Goal: Contribute content: Contribute content

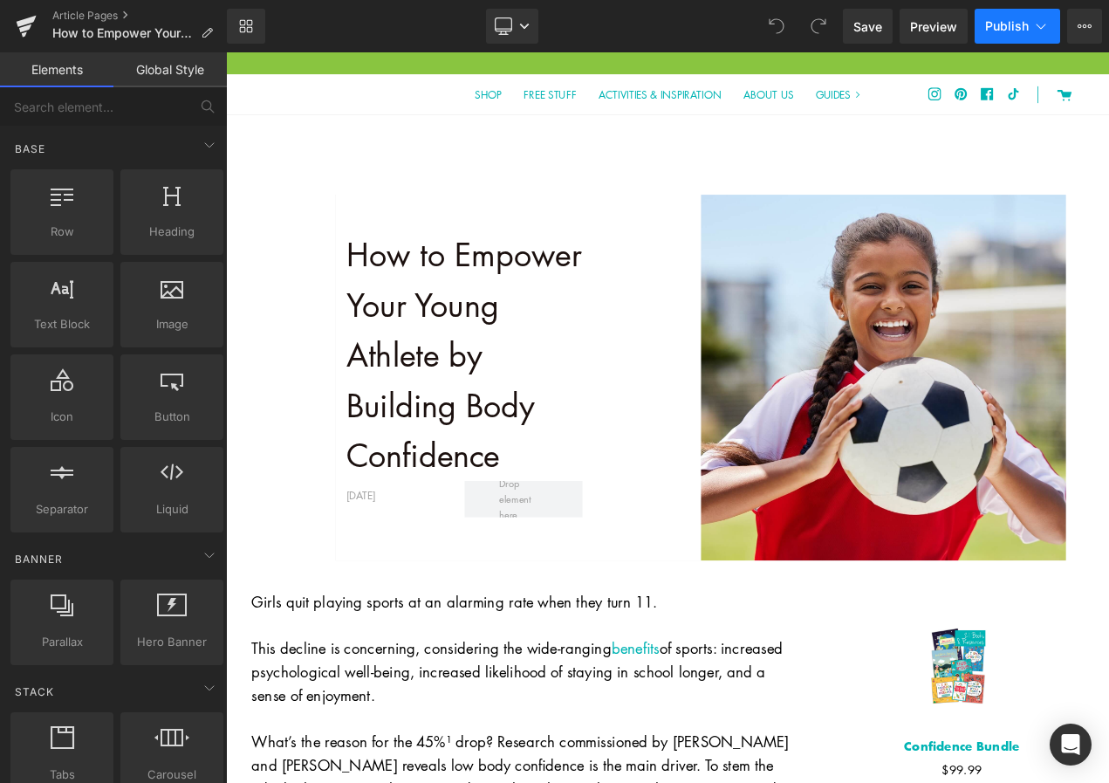
click at [822, 19] on span "Publish" at bounding box center [1007, 26] width 44 height 14
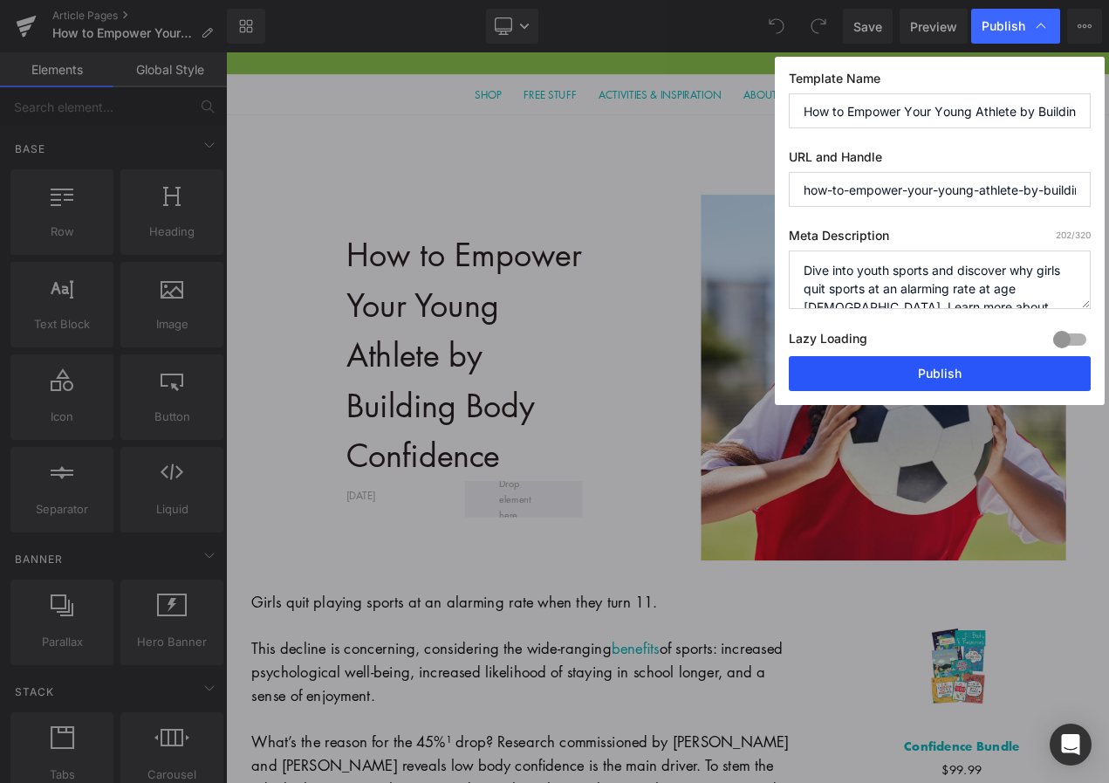
click at [822, 367] on button "Publish" at bounding box center [940, 373] width 302 height 35
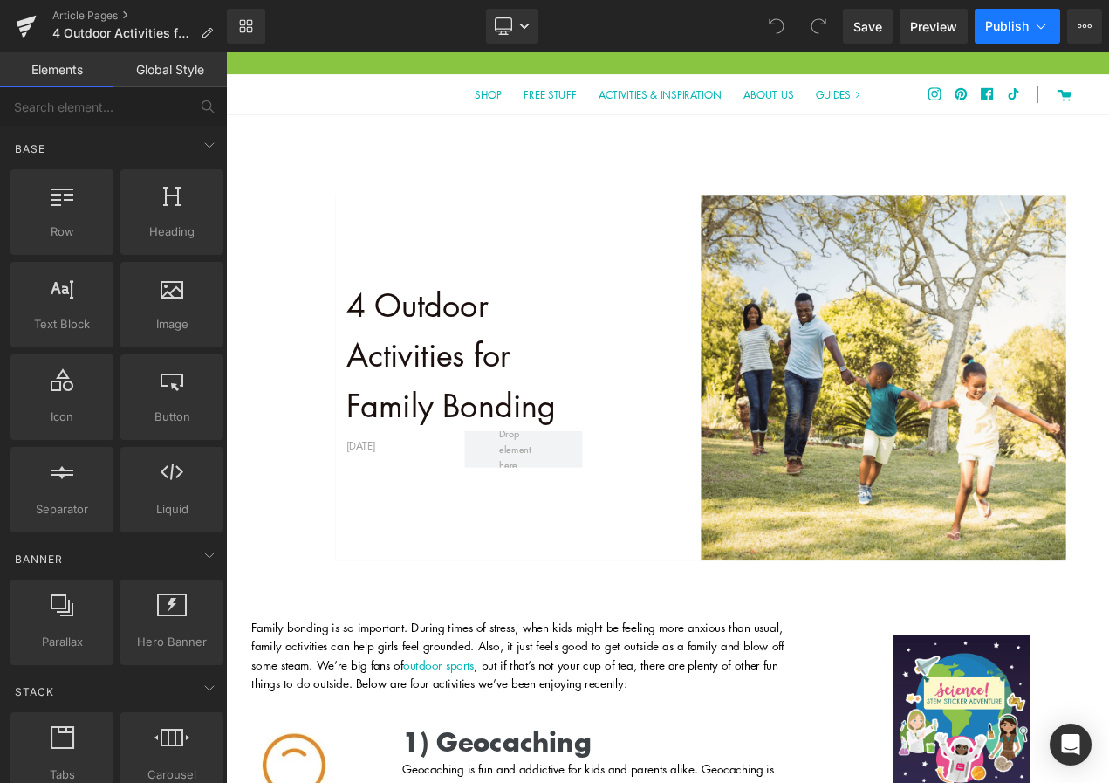
click at [1015, 17] on button "Publish" at bounding box center [1018, 26] width 86 height 35
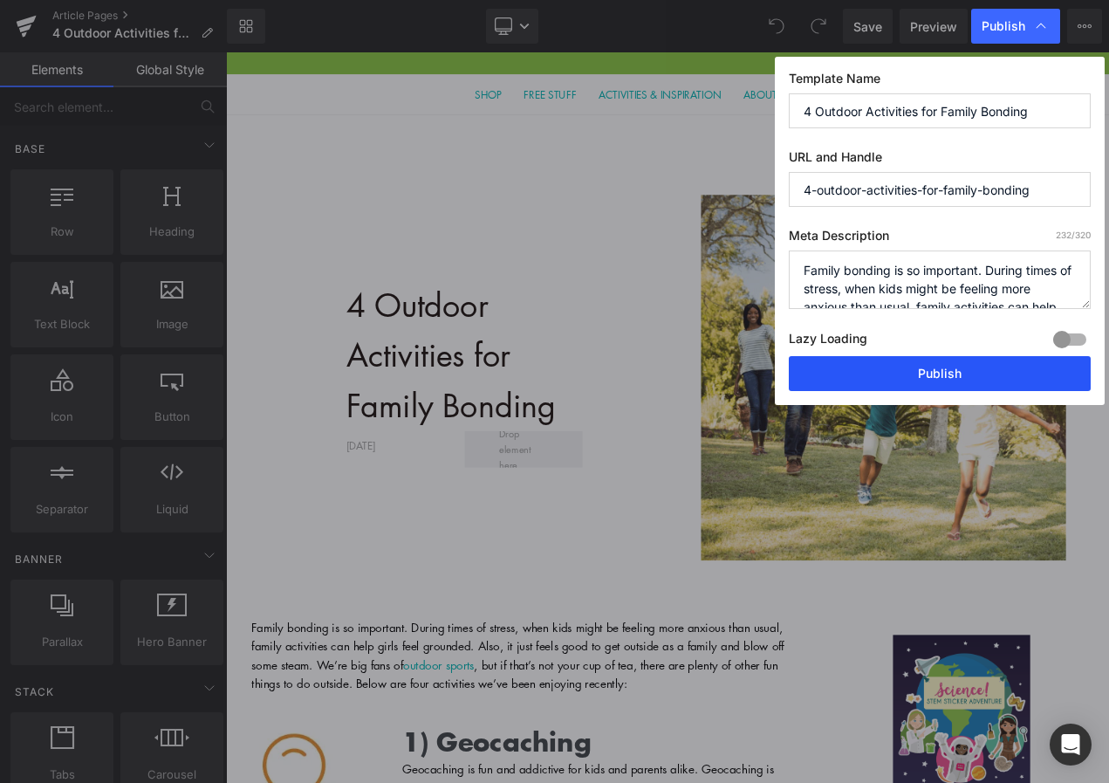
click at [921, 369] on button "Publish" at bounding box center [940, 373] width 302 height 35
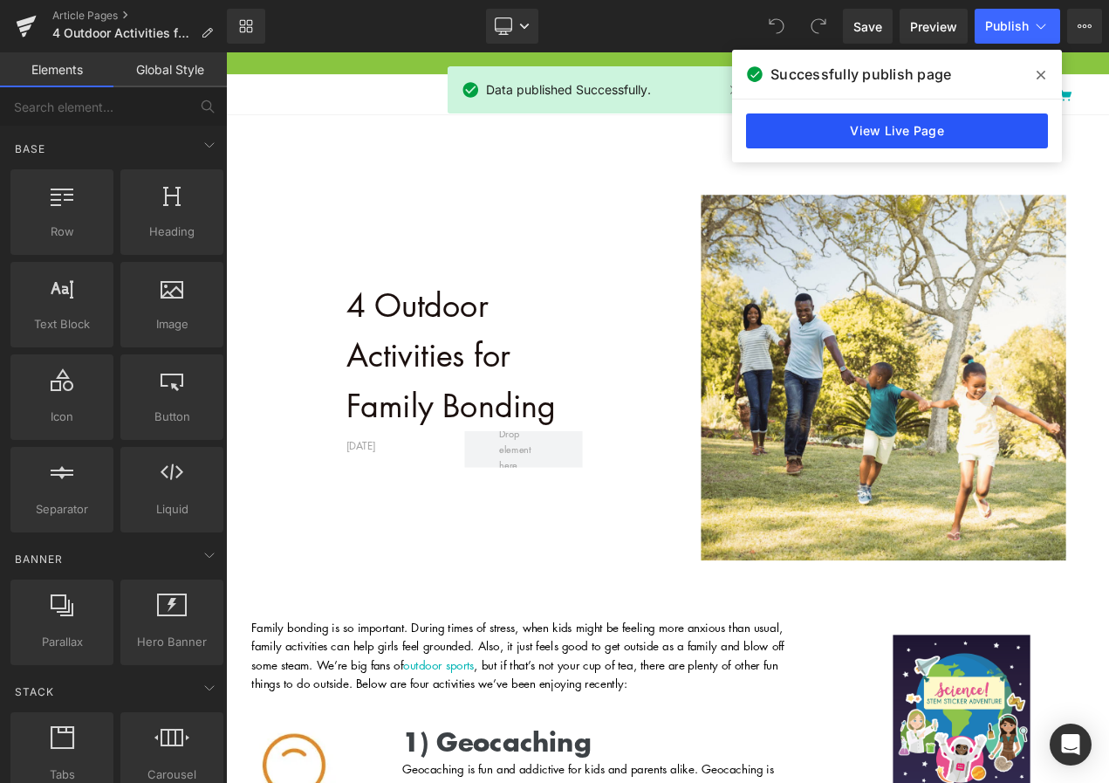
click at [892, 140] on link "View Live Page" at bounding box center [897, 130] width 302 height 35
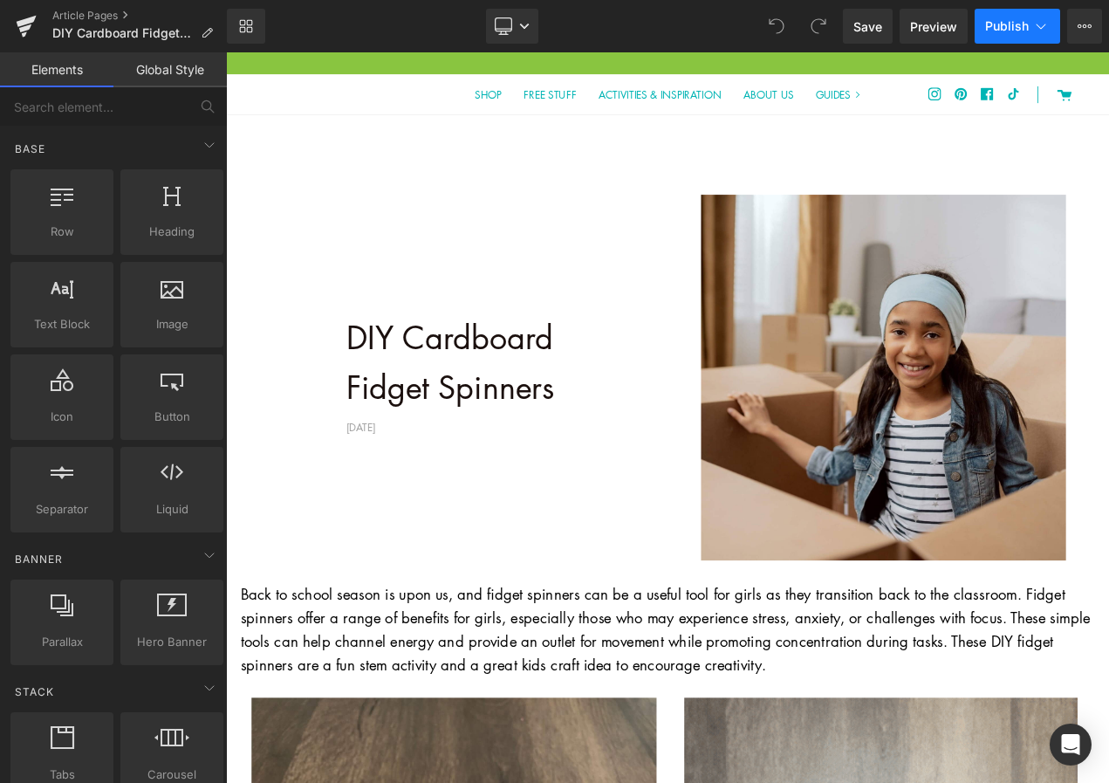
click at [1014, 30] on span "Publish" at bounding box center [1007, 26] width 44 height 14
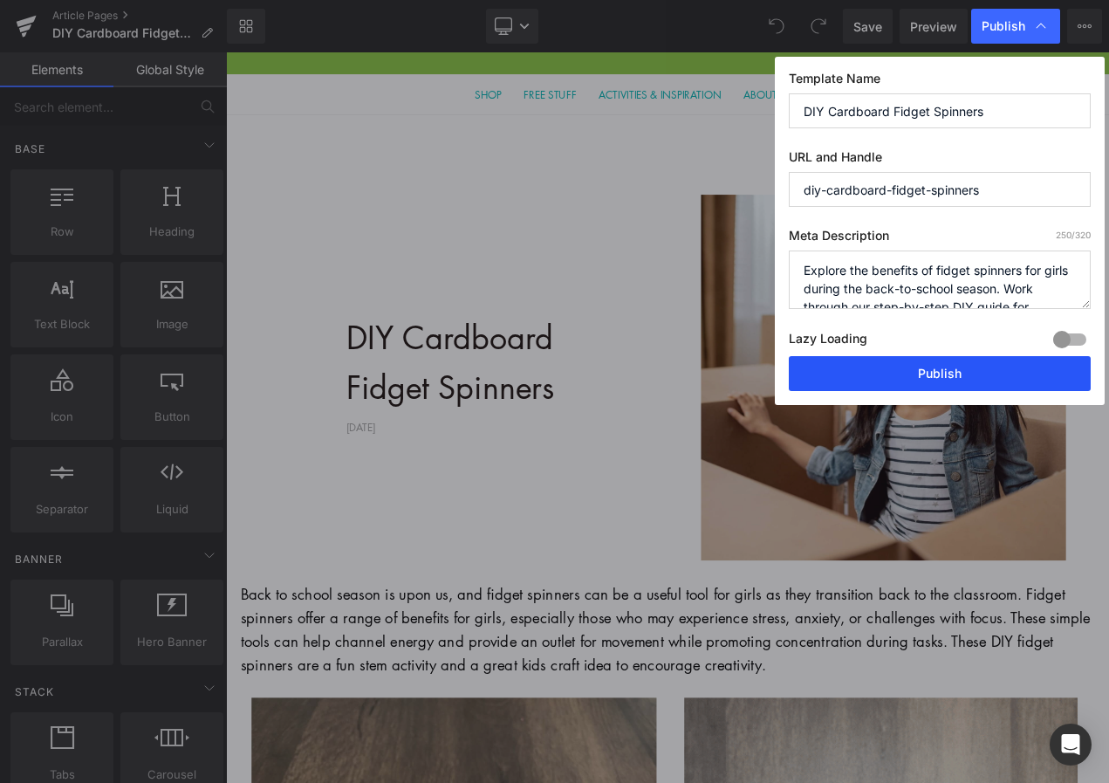
click at [979, 370] on button "Publish" at bounding box center [940, 373] width 302 height 35
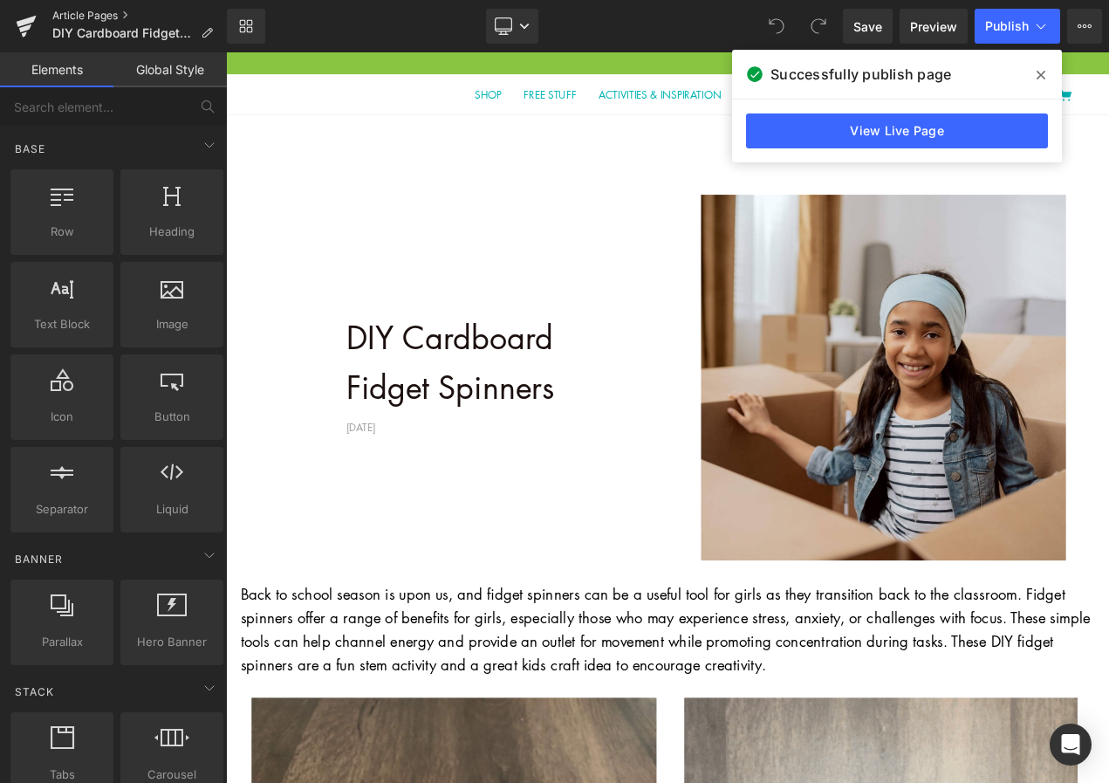
click at [65, 10] on link "Article Pages" at bounding box center [139, 16] width 174 height 14
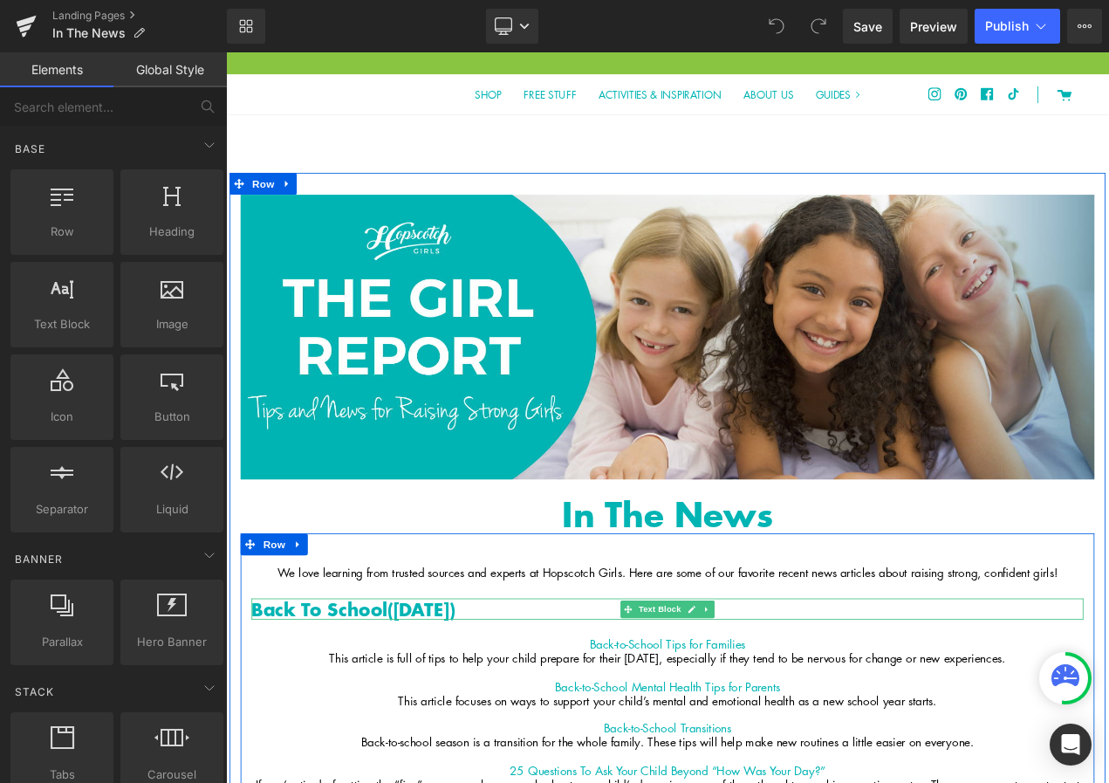
click at [500, 712] on span "(August 12, 2025)" at bounding box center [459, 717] width 81 height 32
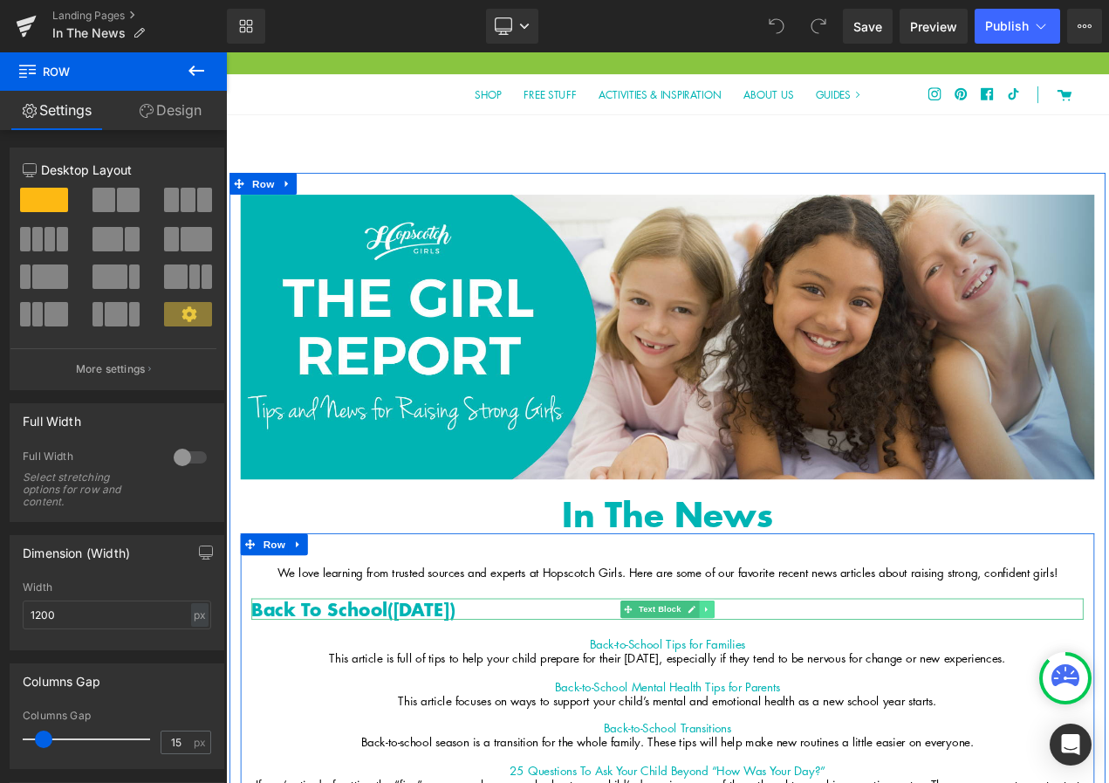
click at [801, 715] on icon at bounding box center [801, 718] width 10 height 10
click at [795, 715] on icon at bounding box center [792, 718] width 10 height 10
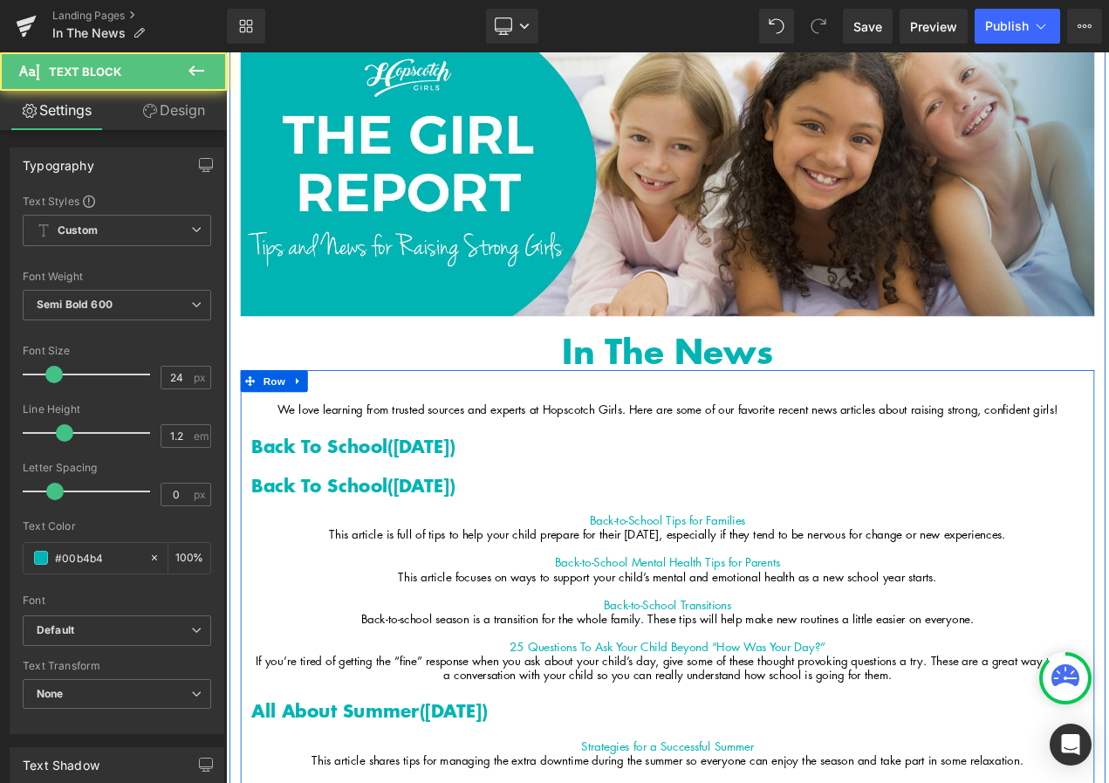
click at [330, 686] on div "Back-to-School Tips for Families This article is full of tips to help your chil…" at bounding box center [754, 705] width 995 height 201
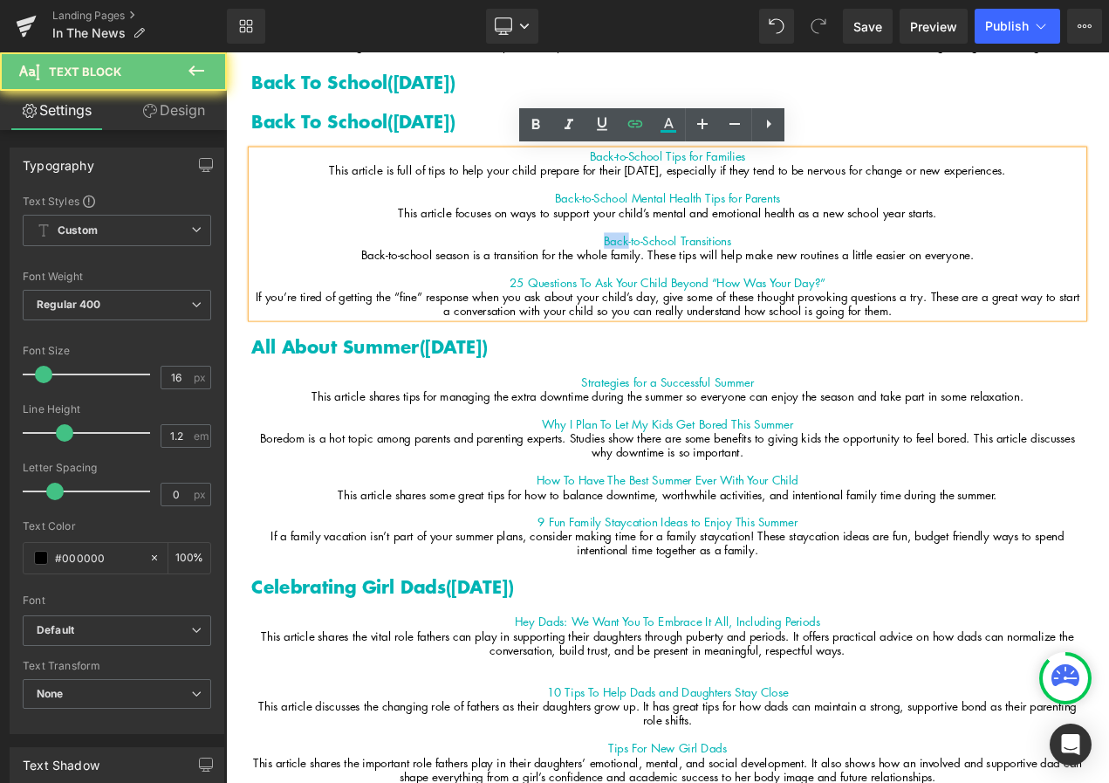
scroll to position [152, 0]
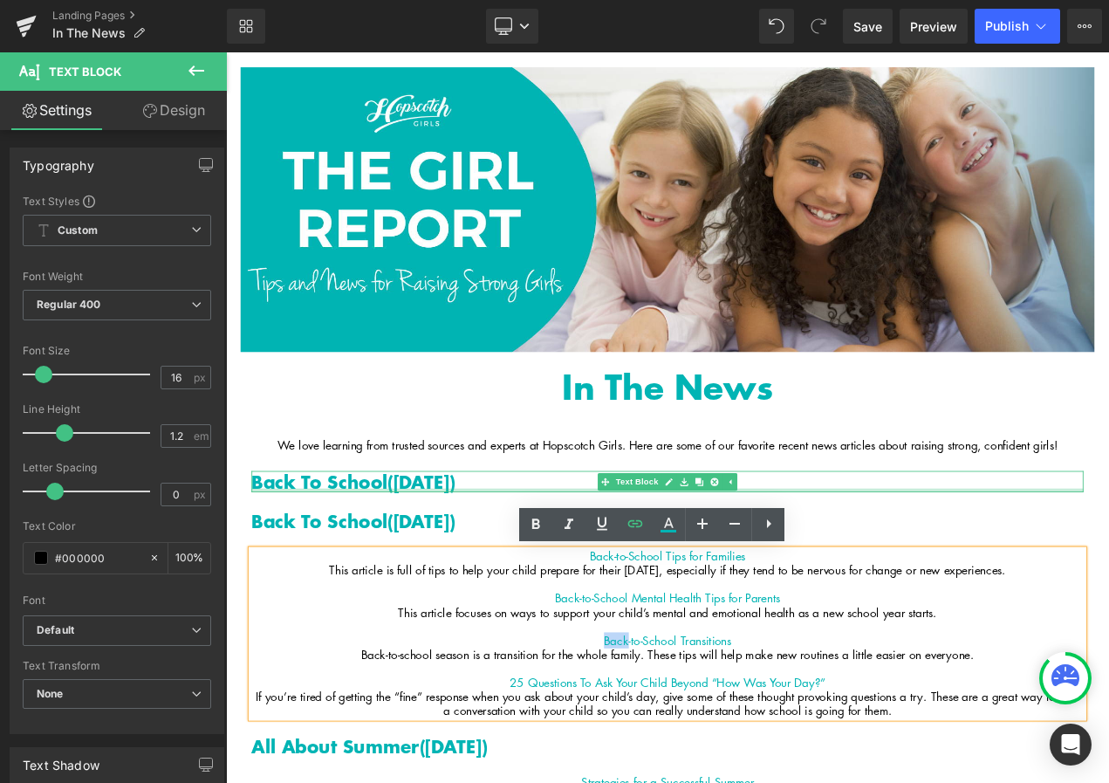
click at [352, 570] on p "Back To School (August 12, 2025)" at bounding box center [754, 565] width 995 height 25
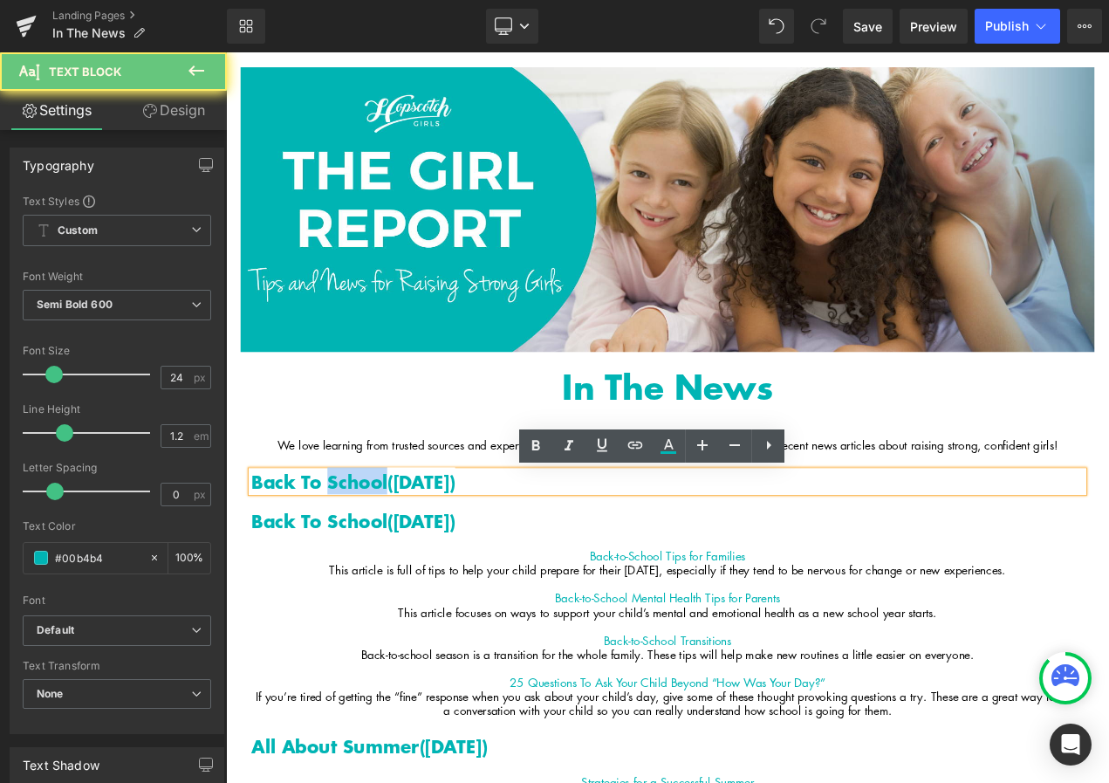
click at [352, 570] on p "Back To School (August 12, 2025)" at bounding box center [754, 565] width 995 height 25
click at [411, 570] on p "Back To School (August 12, 2025)" at bounding box center [754, 565] width 995 height 25
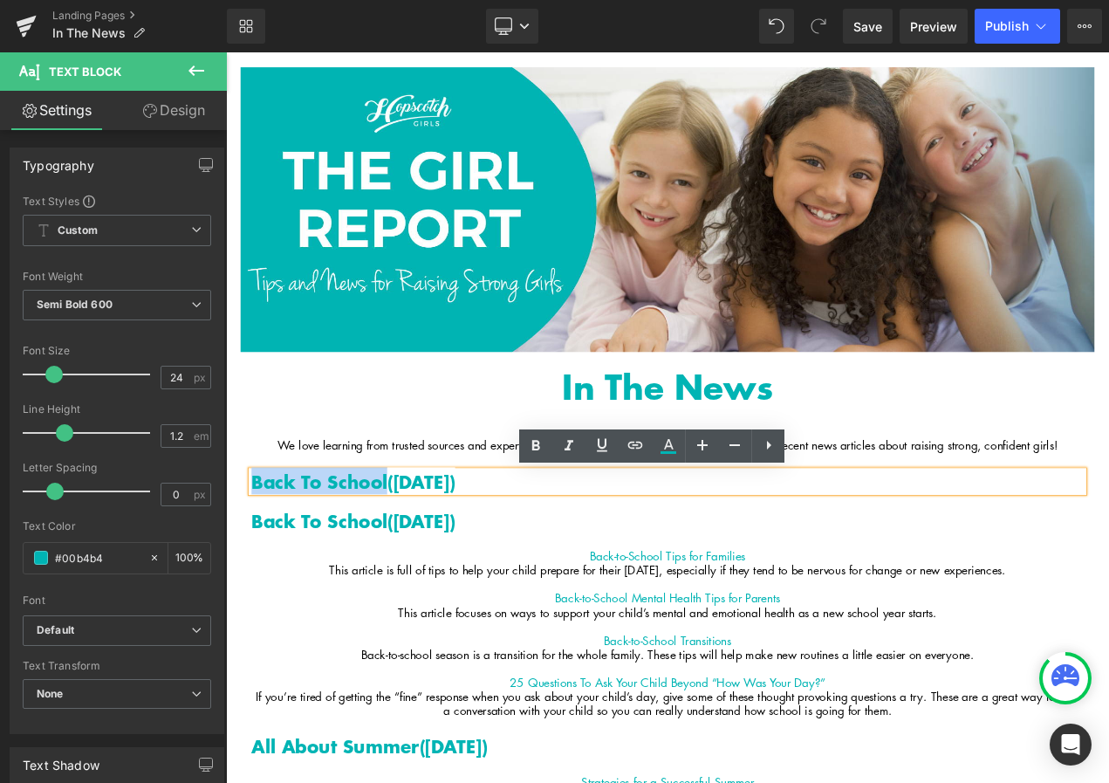
drag, startPoint x: 420, startPoint y: 564, endPoint x: 232, endPoint y: 564, distance: 187.6
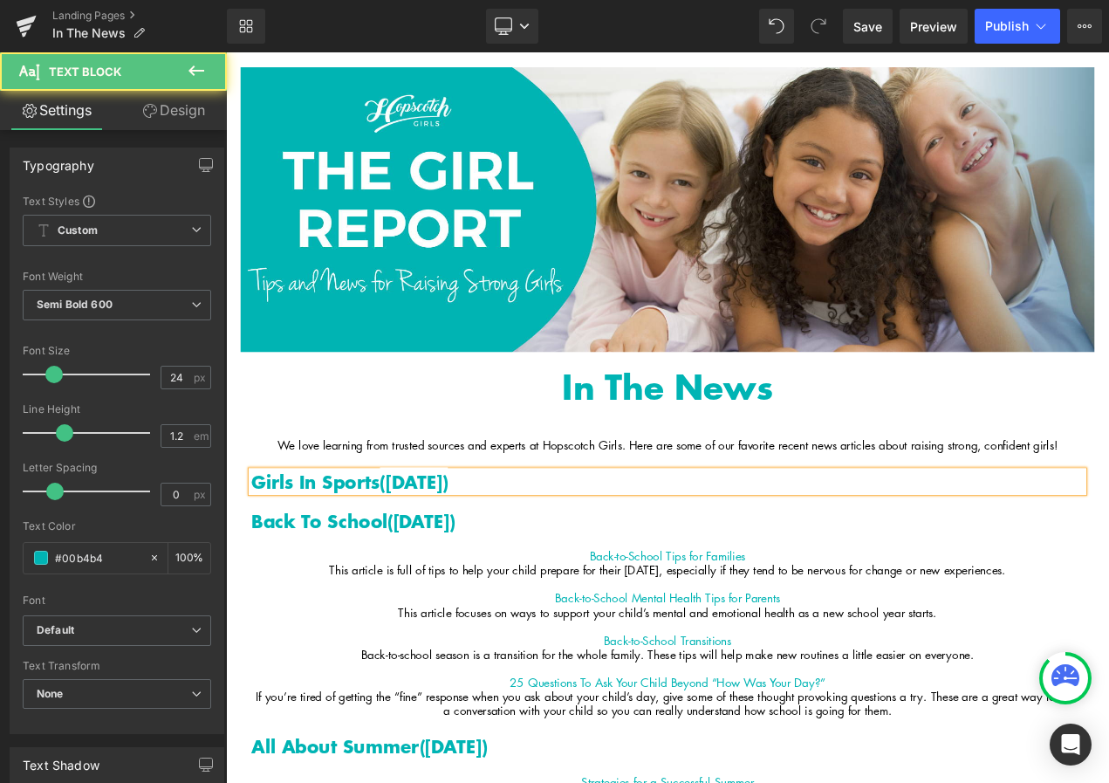
drag, startPoint x: 540, startPoint y: 568, endPoint x: 433, endPoint y: 569, distance: 107.3
click at [433, 569] on span "(August 12, 2025)" at bounding box center [450, 565] width 81 height 32
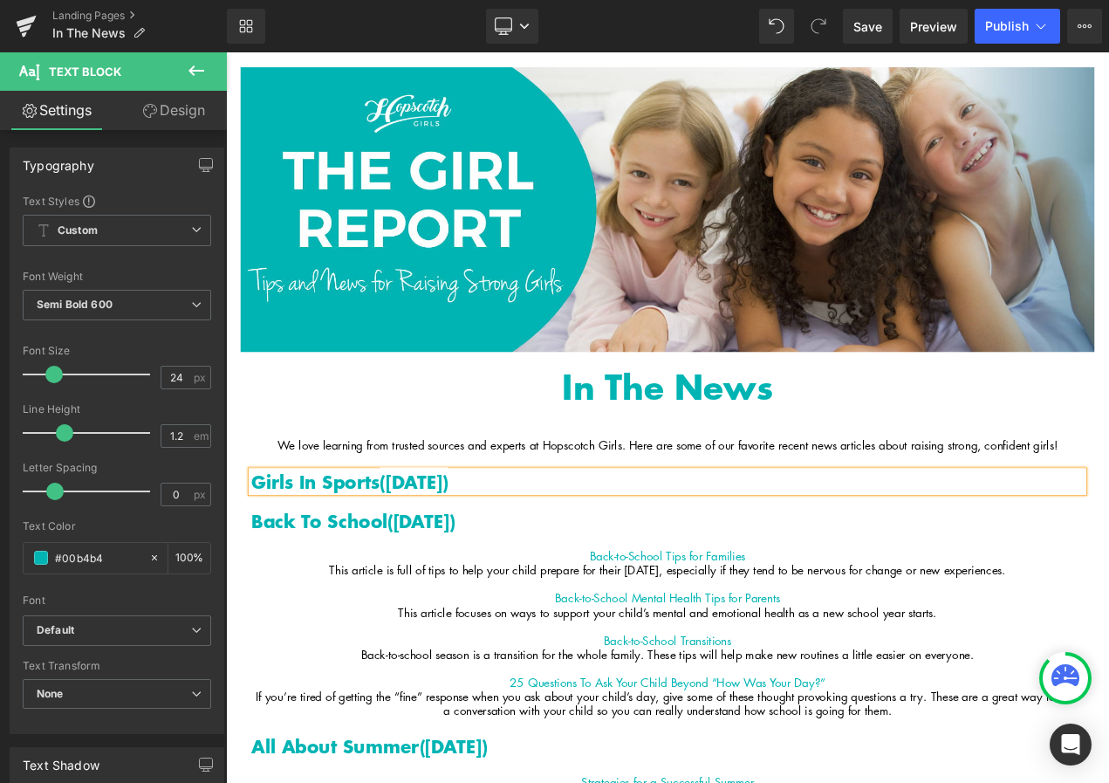
click at [988, 756] on p "Back-to-School Transitions" at bounding box center [754, 756] width 995 height 17
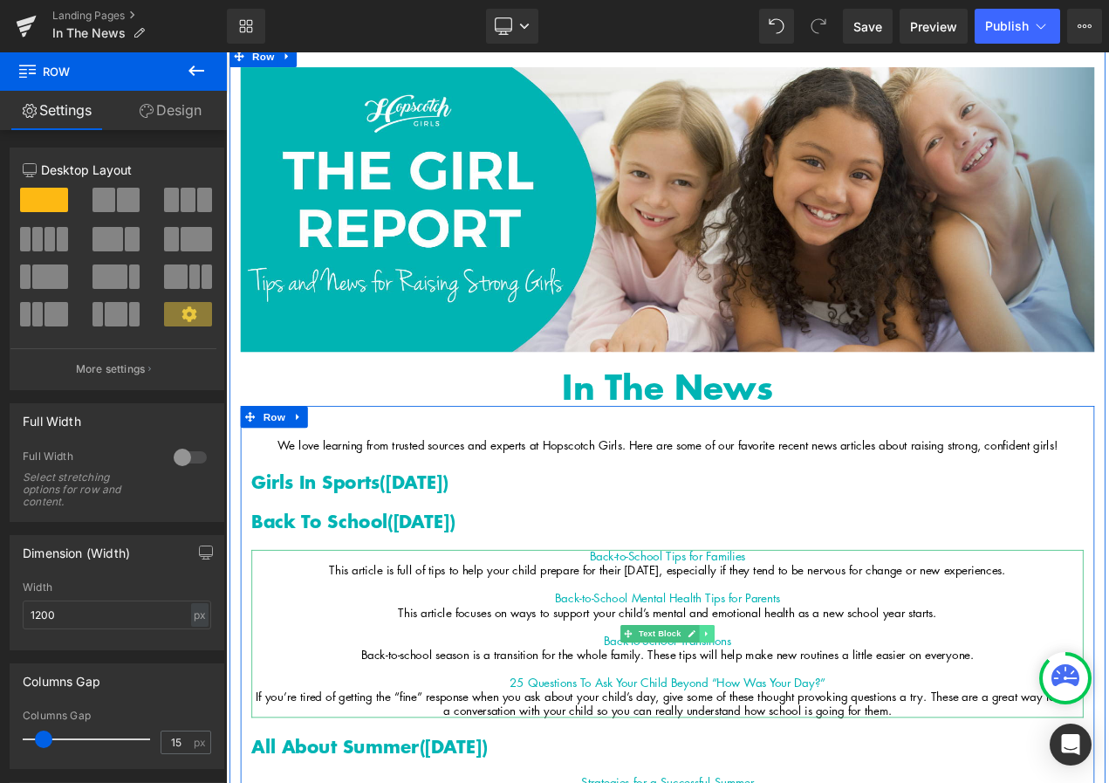
click at [800, 745] on icon at bounding box center [801, 747] width 10 height 10
click at [790, 749] on icon at bounding box center [792, 747] width 10 height 10
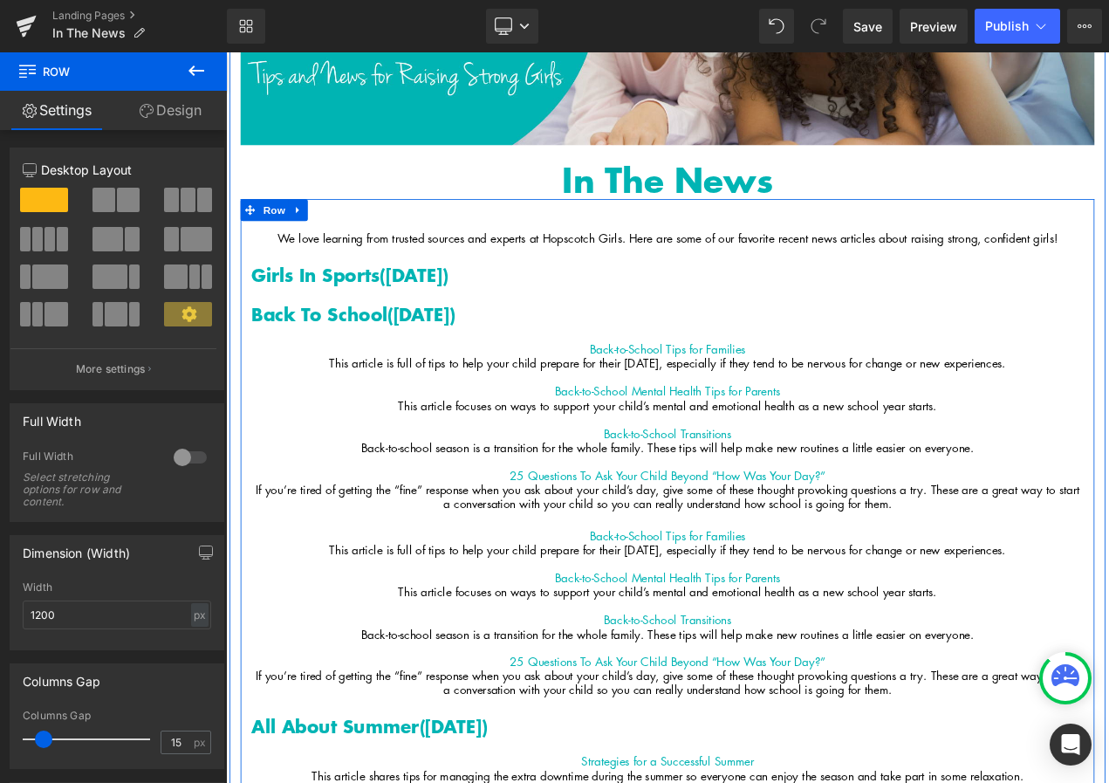
scroll to position [379, 0]
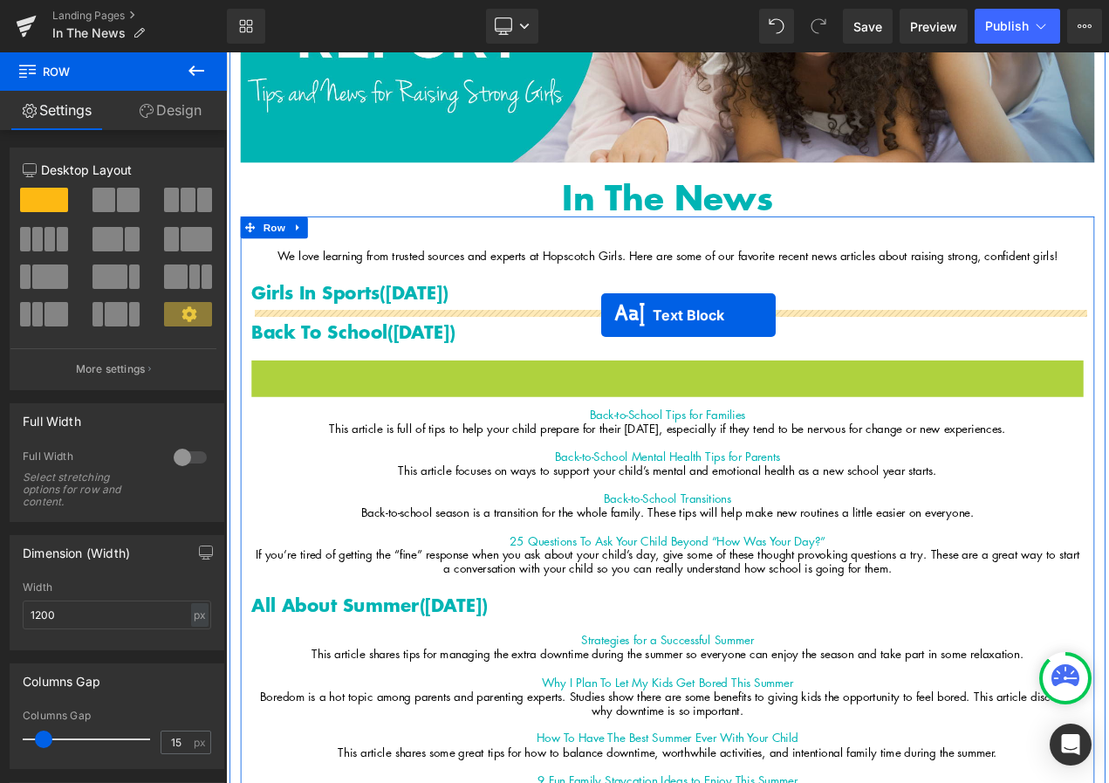
drag, startPoint x: 682, startPoint y: 519, endPoint x: 674, endPoint y: 366, distance: 152.9
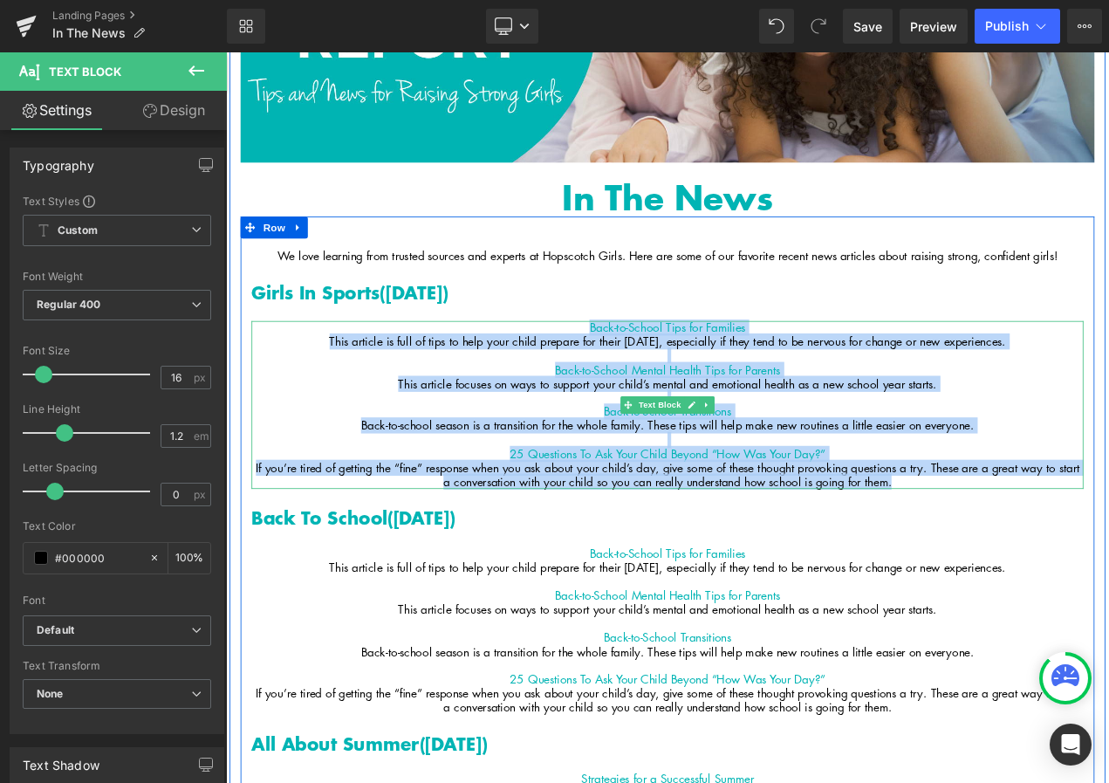
drag, startPoint x: 1055, startPoint y: 564, endPoint x: 627, endPoint y: 382, distance: 464.4
click at [627, 382] on div "Back-to-School Tips for Families This article is full of tips to help your chil…" at bounding box center [754, 473] width 995 height 201
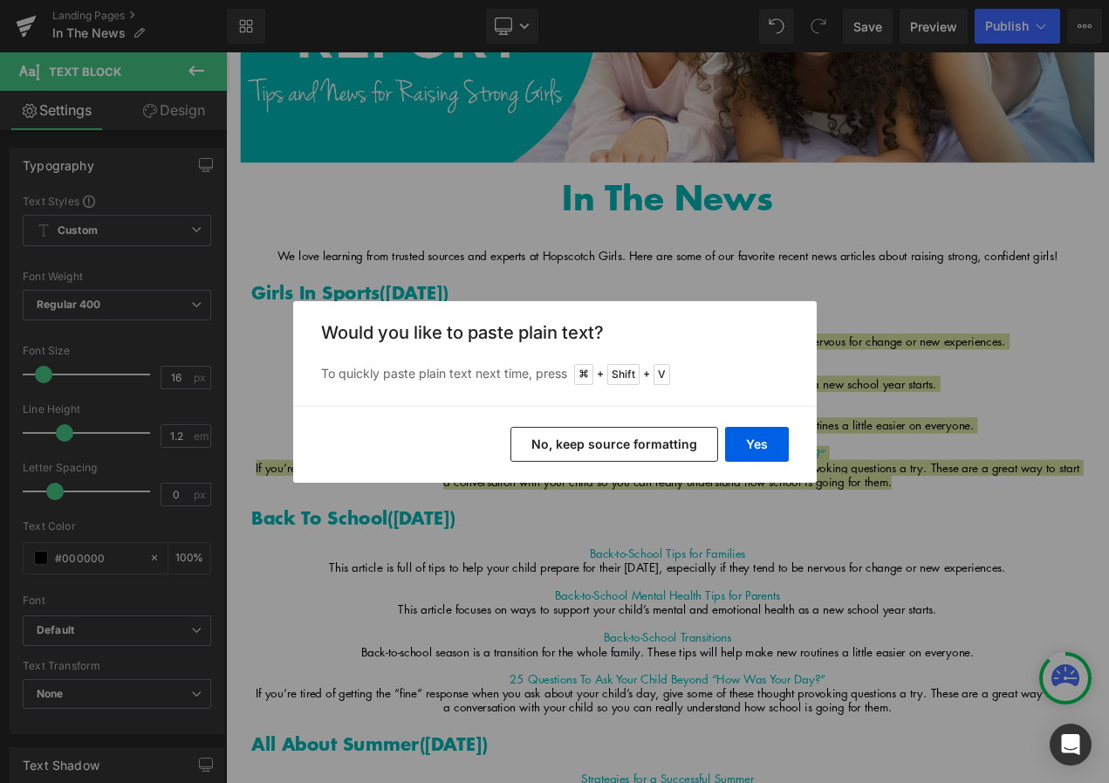
click at [667, 447] on button "No, keep source formatting" at bounding box center [614, 444] width 208 height 35
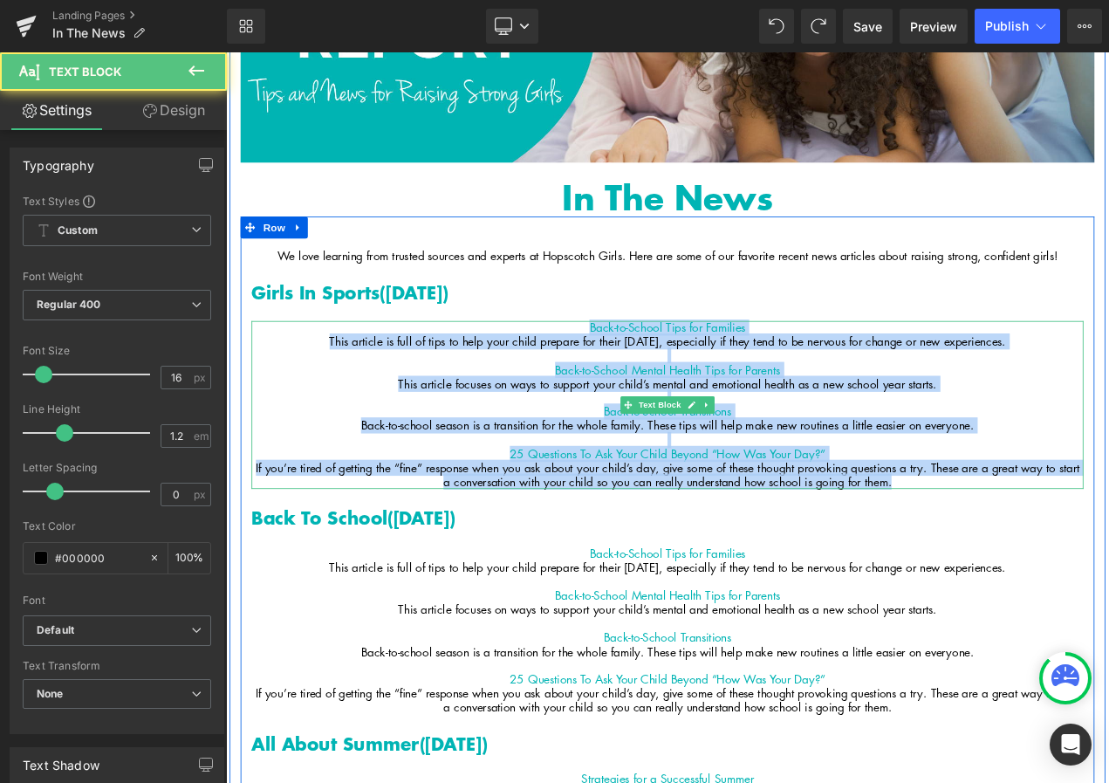
drag, startPoint x: 1044, startPoint y: 569, endPoint x: 590, endPoint y: 381, distance: 491.7
click at [590, 381] on div "Back-to-School Tips for Families This article is full of tips to help your chil…" at bounding box center [754, 473] width 995 height 201
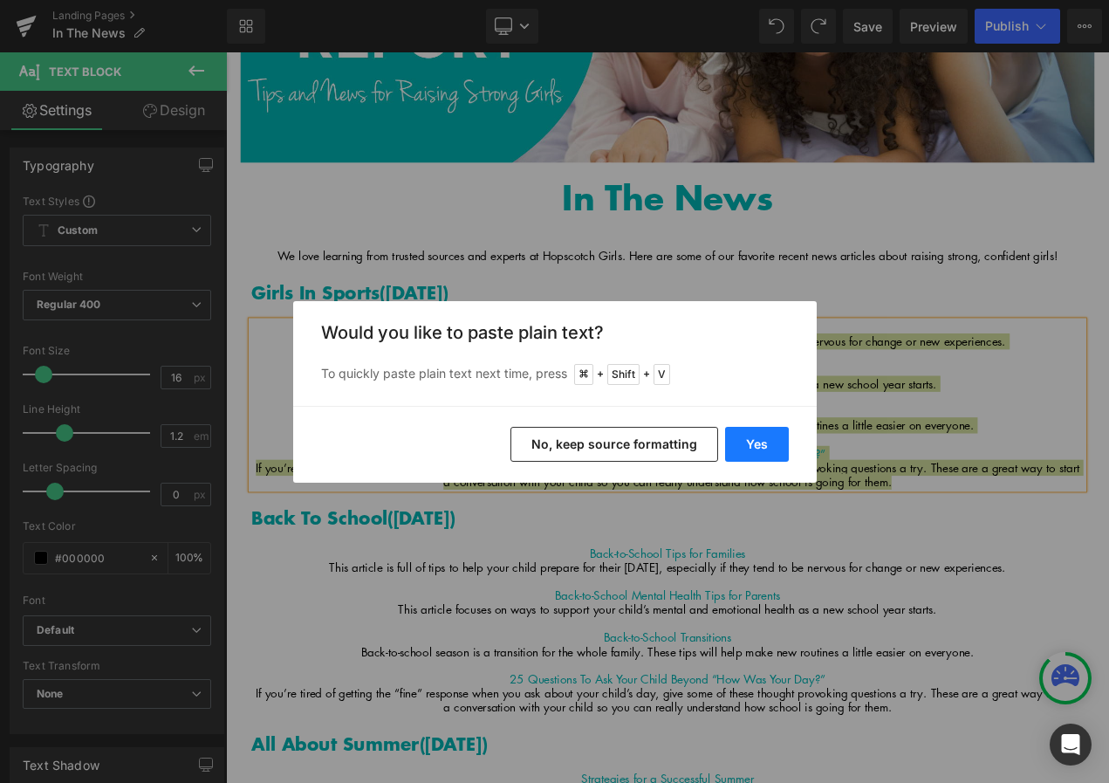
click at [744, 436] on button "Yes" at bounding box center [757, 444] width 64 height 35
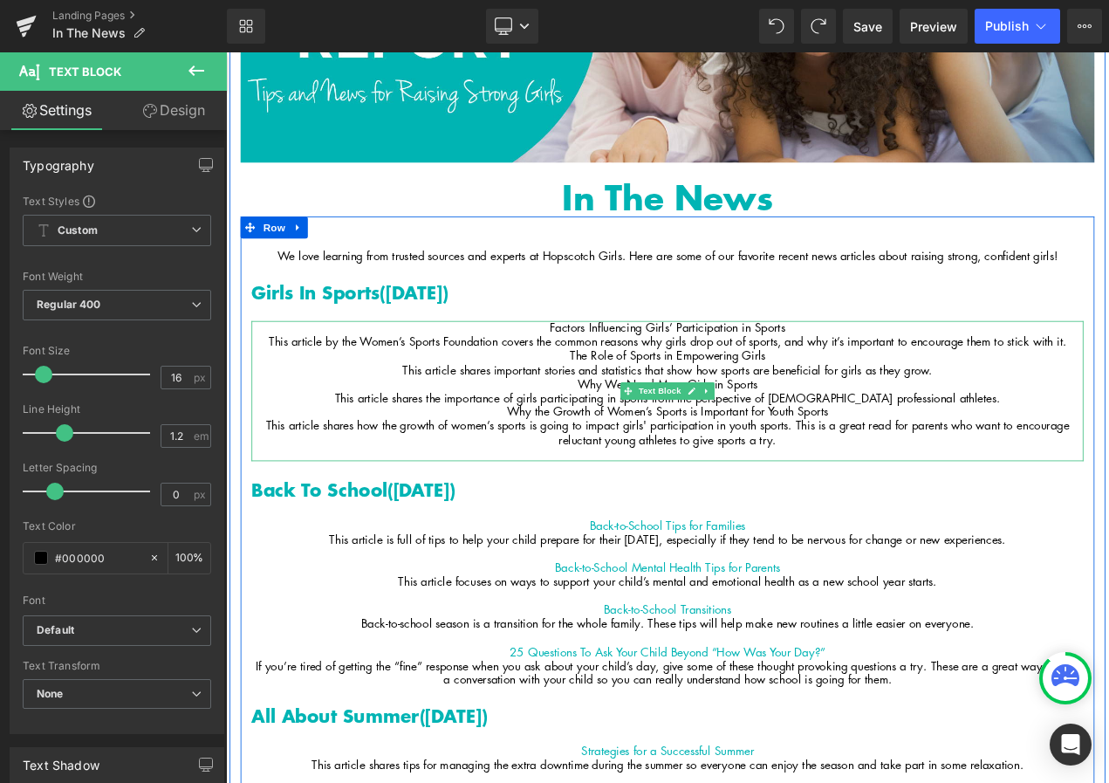
click at [1108, 397] on p "This article by the Women’s Sports Foundation covers the common reasons why gir…" at bounding box center [754, 398] width 995 height 17
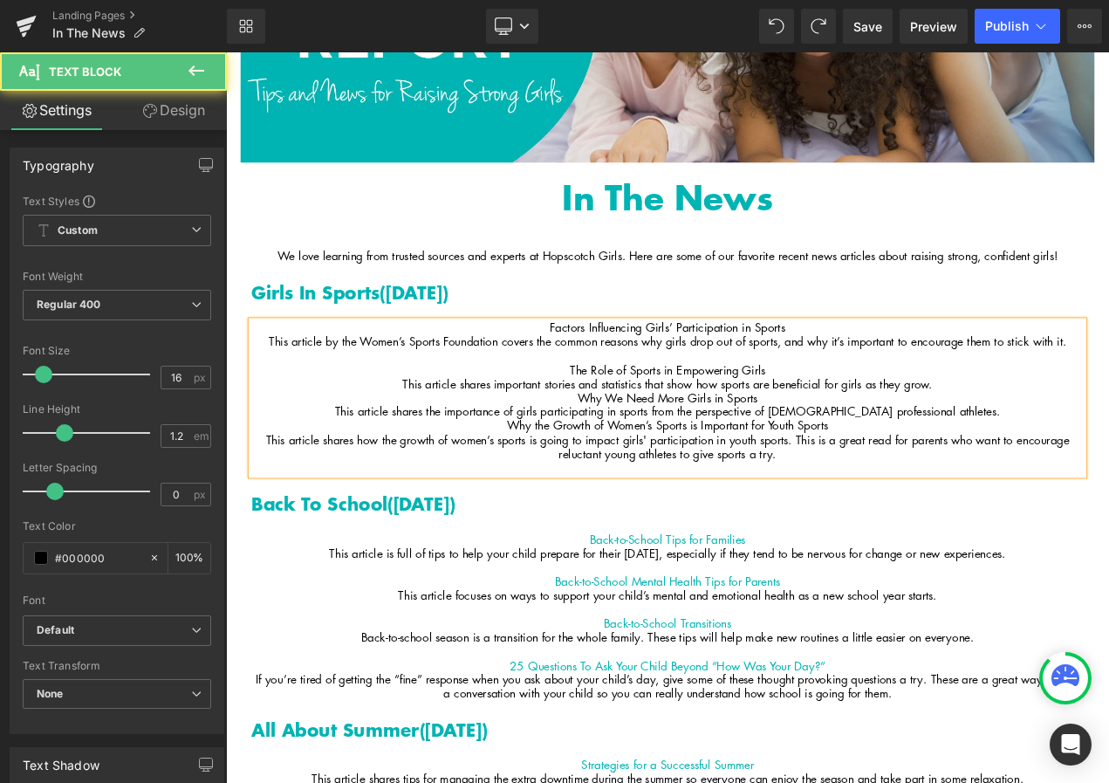
click at [1108, 448] on p "This article shares important stories and statistics that show how sports are b…" at bounding box center [754, 449] width 995 height 17
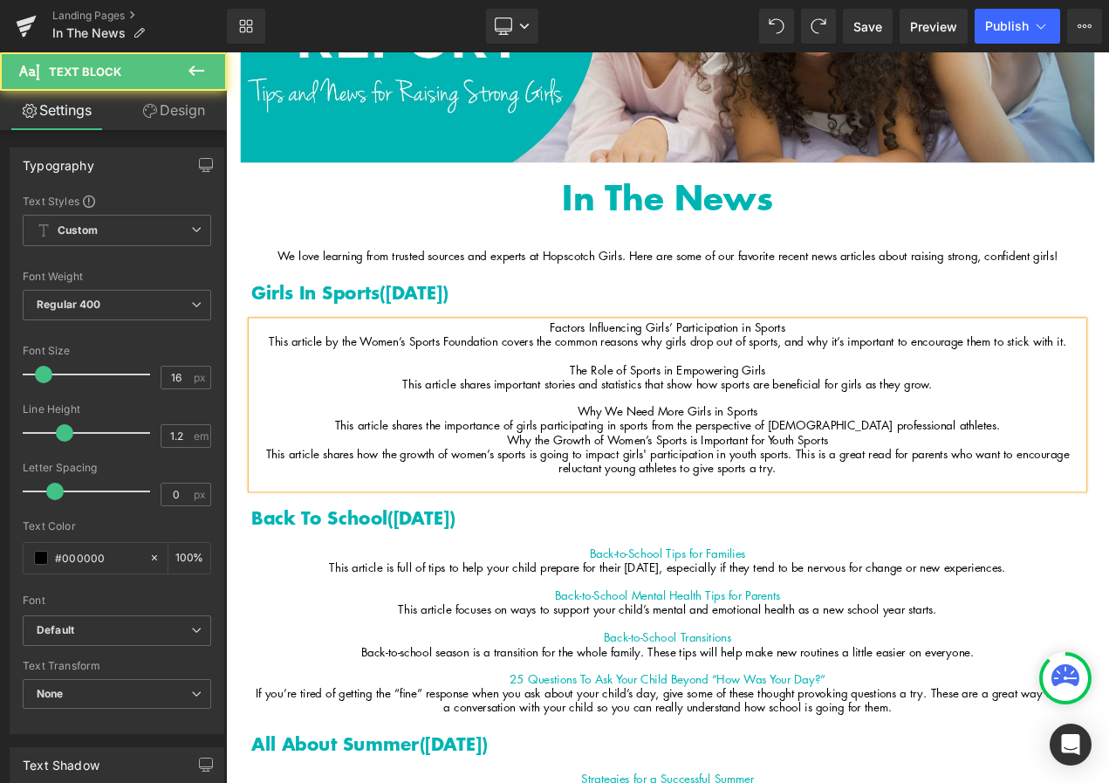
click at [1108, 504] on p "This article shares the importance of girls participating in sports from the pe…" at bounding box center [754, 498] width 995 height 17
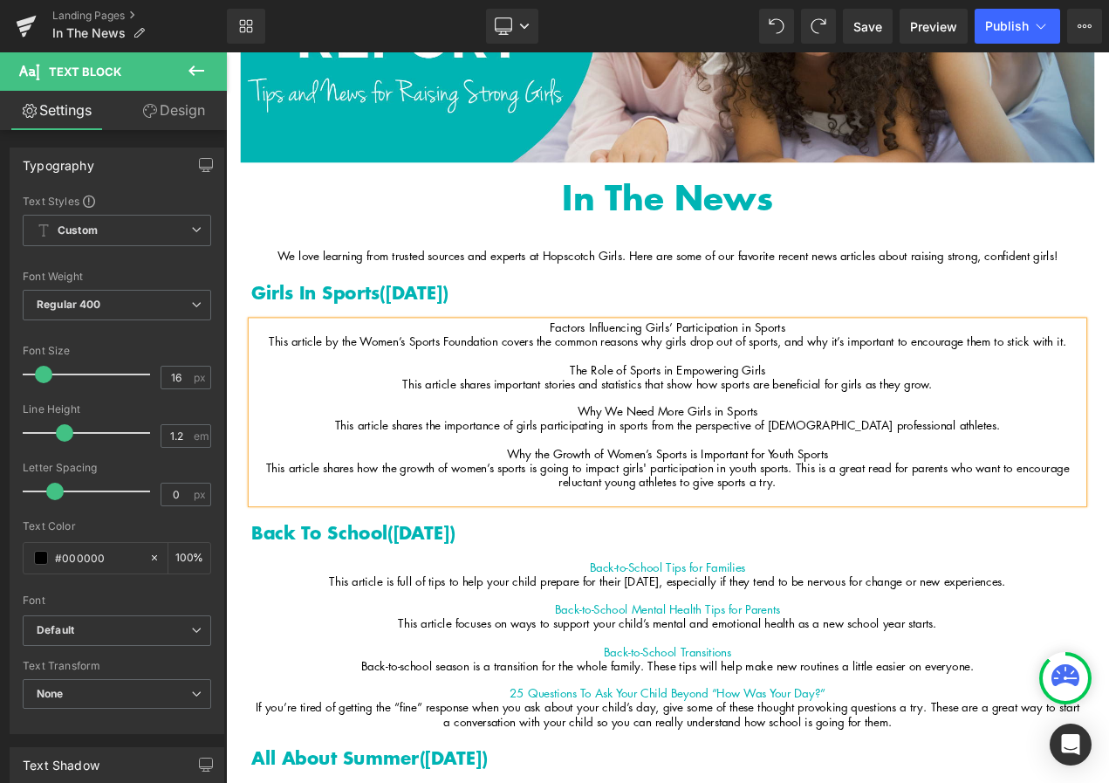
click at [1041, 582] on p at bounding box center [754, 582] width 995 height 17
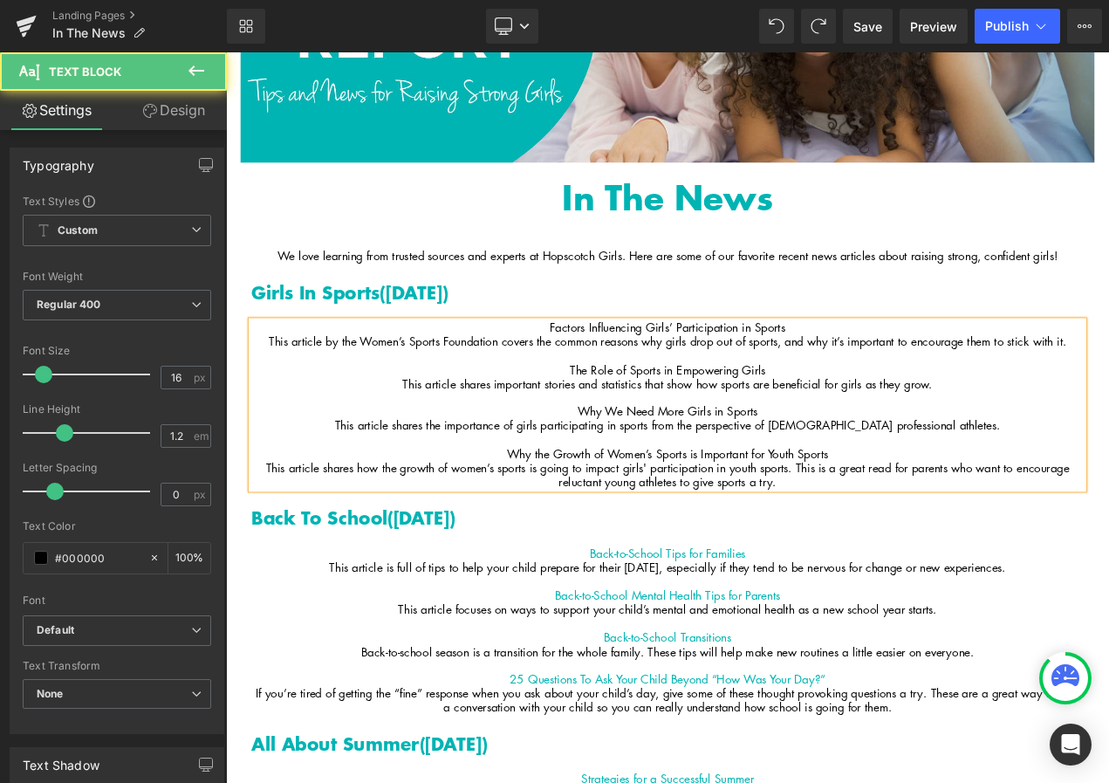
click at [705, 380] on p "Factors Influencing Girls’ Participation in Sports" at bounding box center [754, 381] width 995 height 17
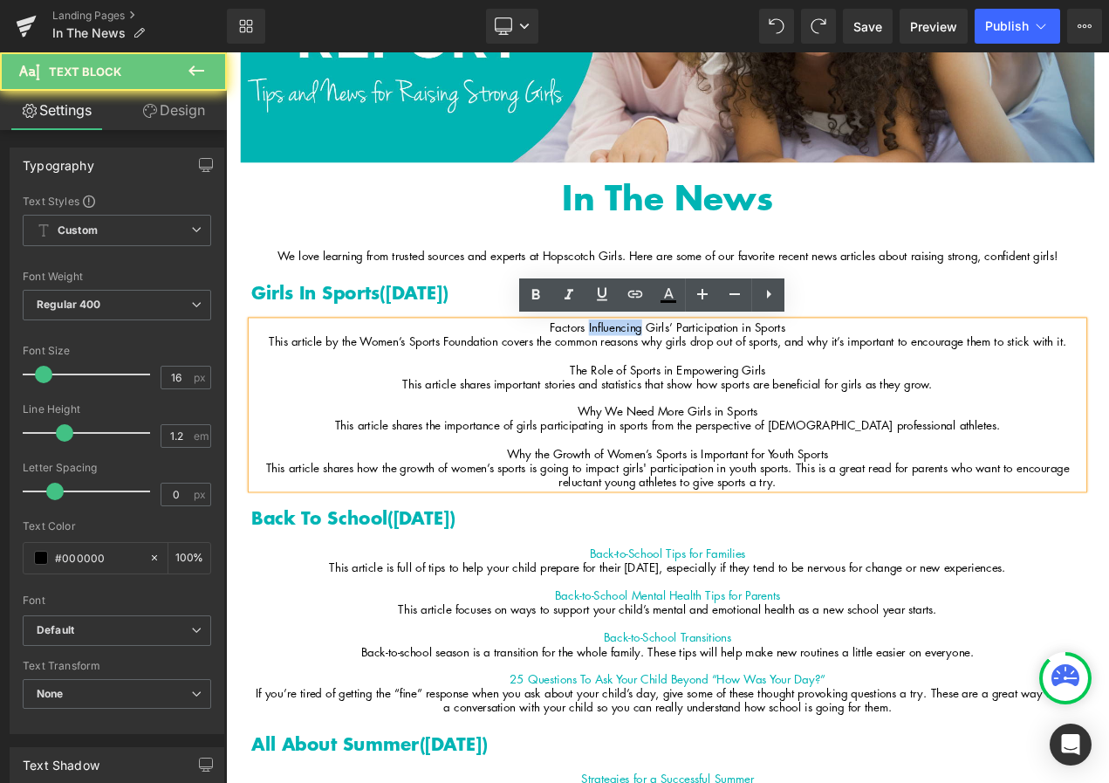
click at [705, 380] on p "Factors Influencing Girls’ Participation in Sports" at bounding box center [754, 381] width 995 height 17
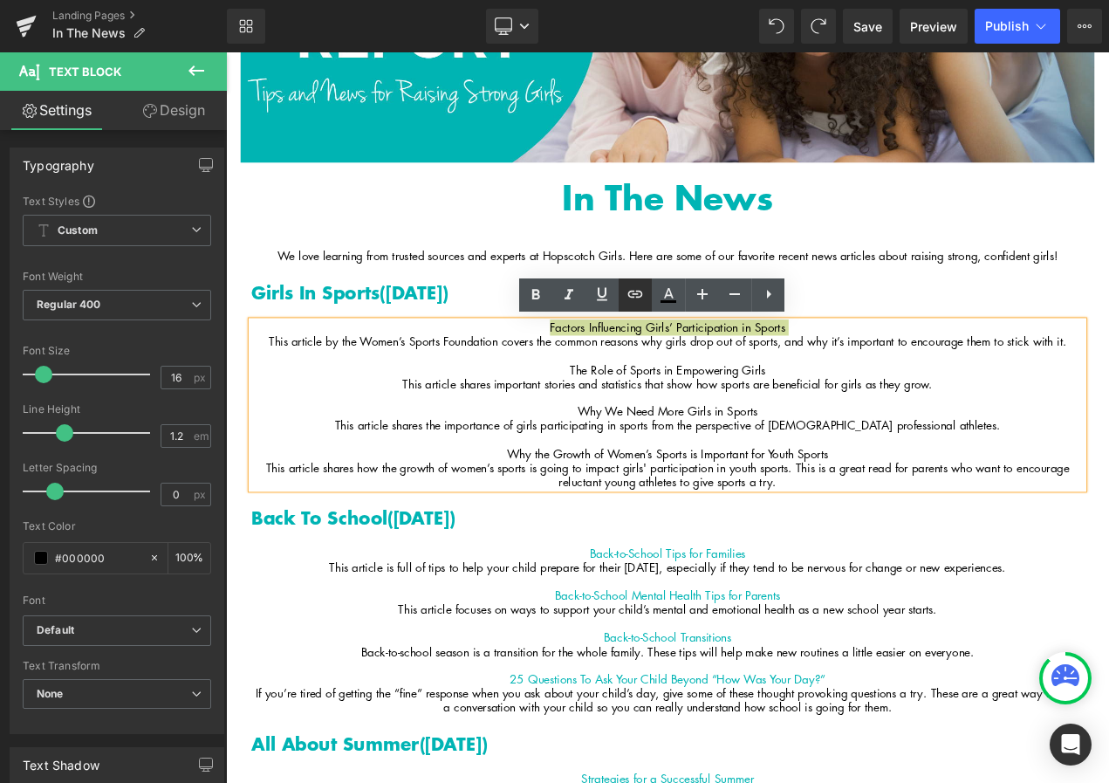
click at [632, 295] on icon at bounding box center [635, 294] width 21 height 21
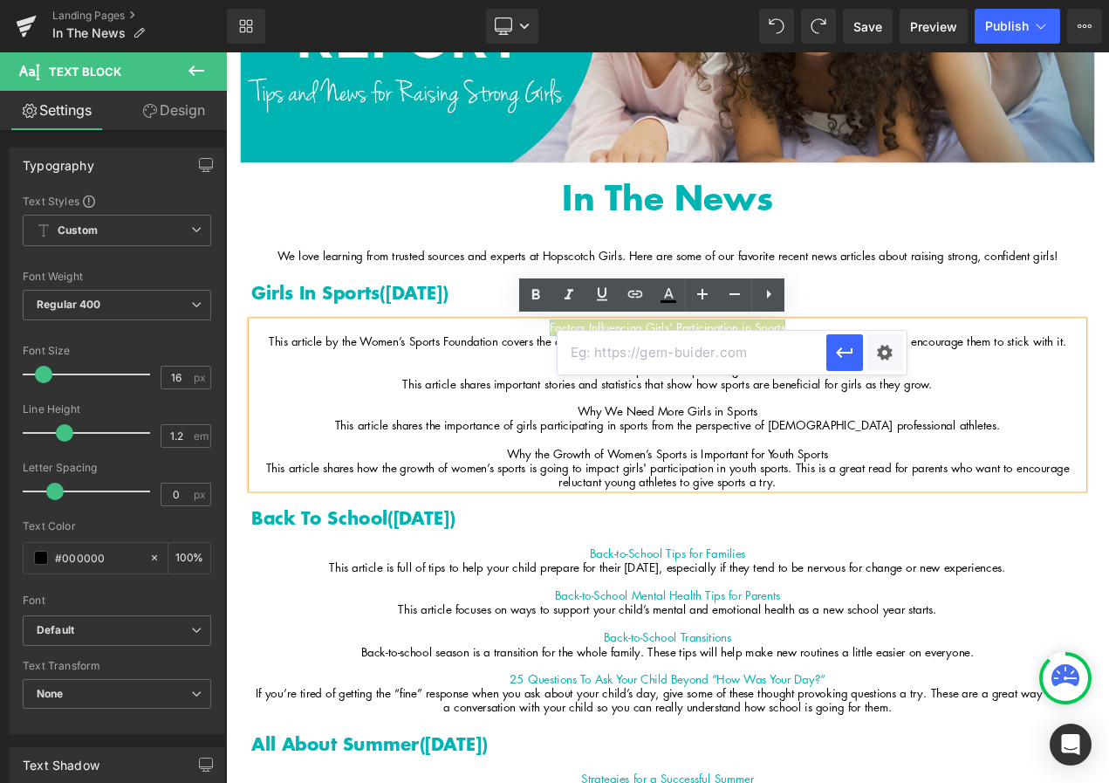
click at [647, 351] on input "text" at bounding box center [692, 353] width 269 height 44
paste input "https://www.womenssportsfoundation.org/do-you-know-the-factors-influencing-girl…"
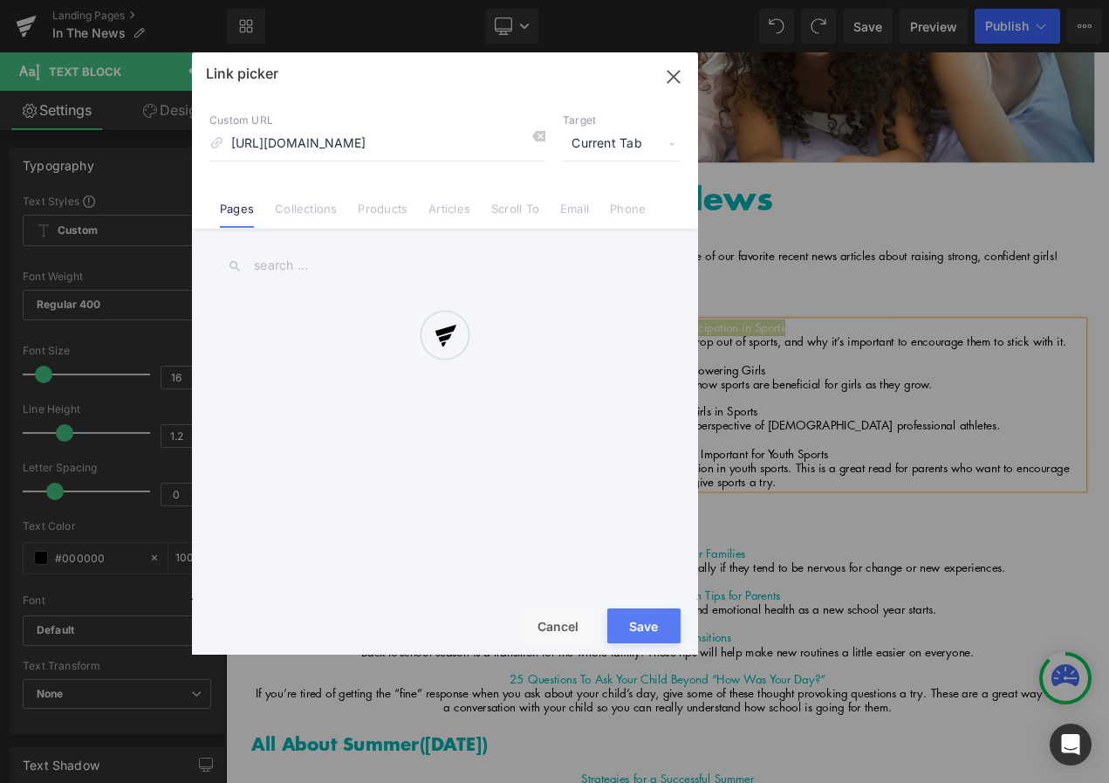
click at [881, 0] on div "Text Color Highlight Color #333333 Edit or remove link: Edit - Unlink - Cancel …" at bounding box center [554, 0] width 1109 height 0
click at [605, 147] on div at bounding box center [445, 353] width 506 height 602
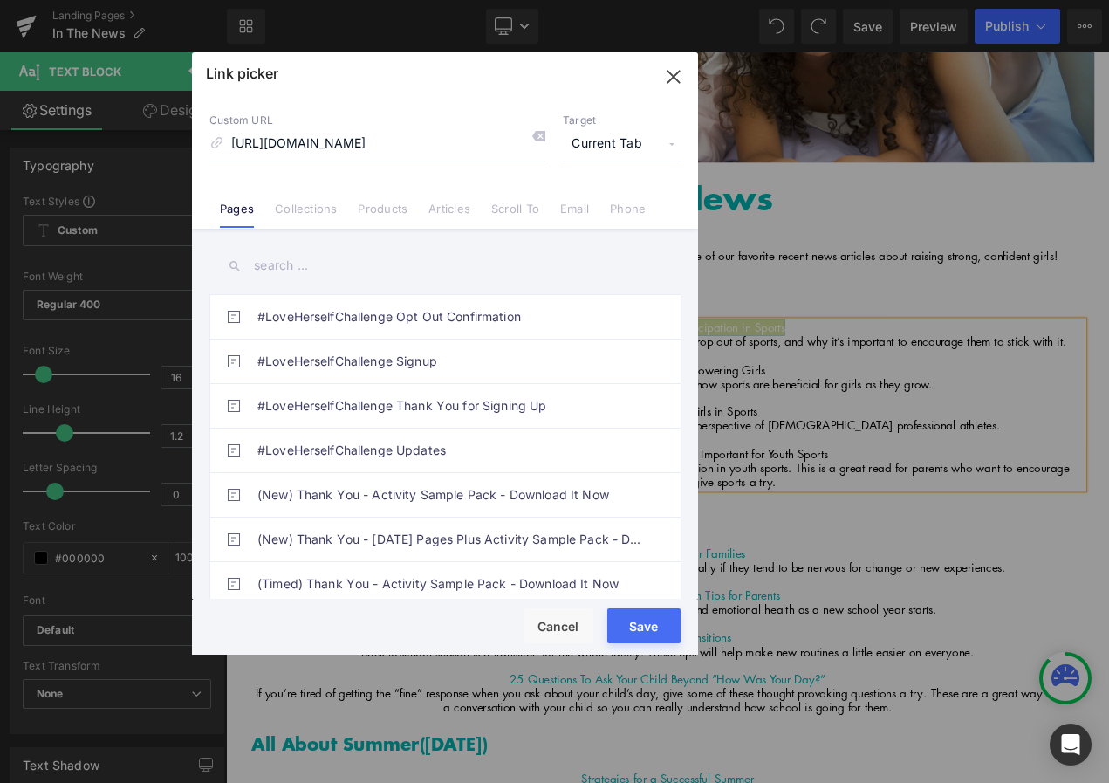
click at [632, 142] on span "Current Tab" at bounding box center [622, 143] width 118 height 33
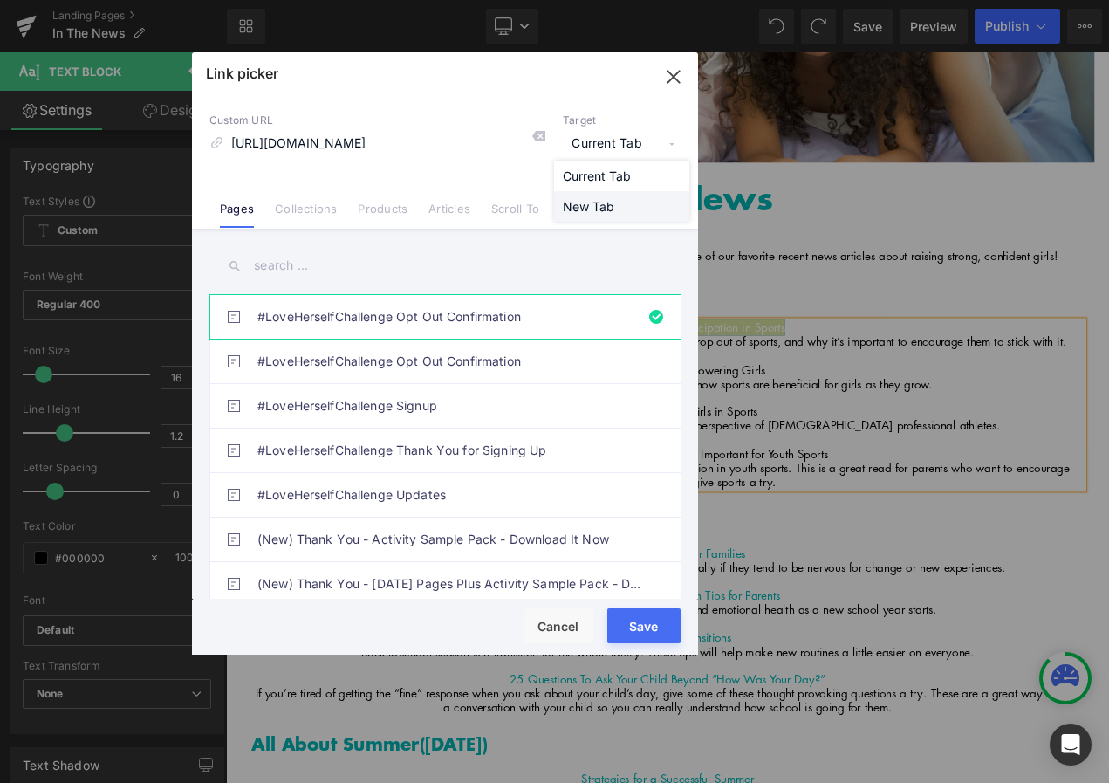
click at [619, 207] on li "New Tab" at bounding box center [621, 206] width 135 height 31
click at [651, 619] on button "Save" at bounding box center [643, 625] width 73 height 35
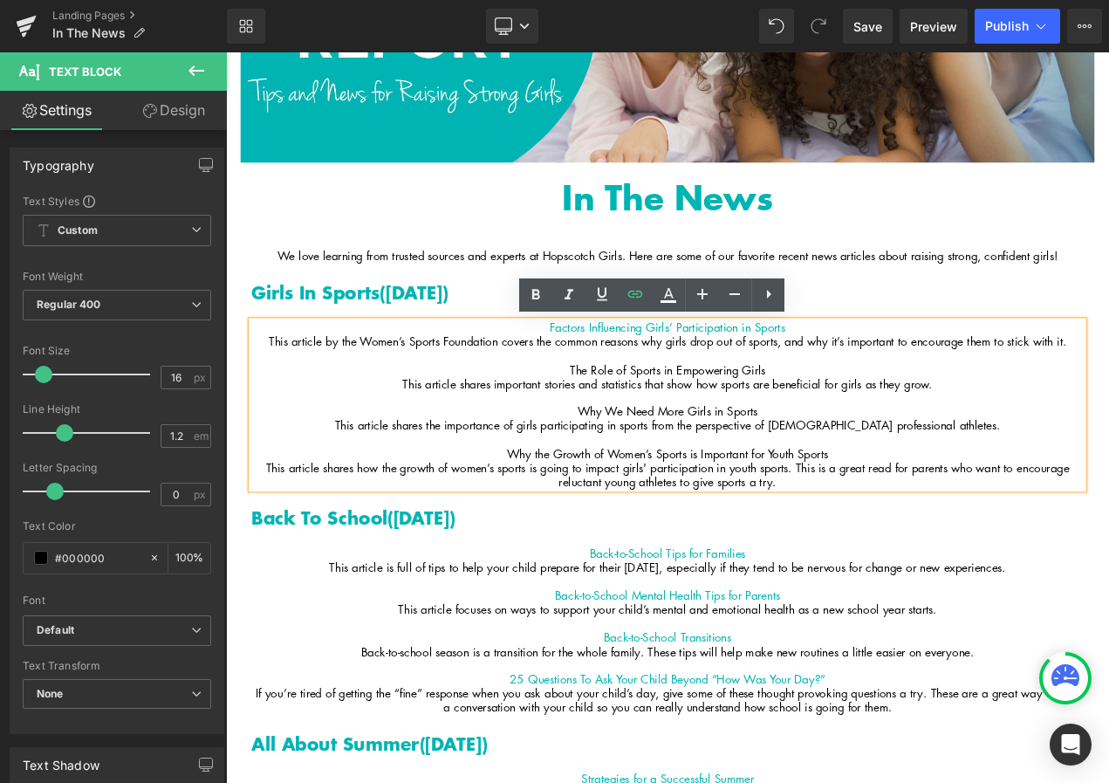
click at [718, 436] on p "The Role of Sports in Empowering Girls" at bounding box center [754, 432] width 995 height 17
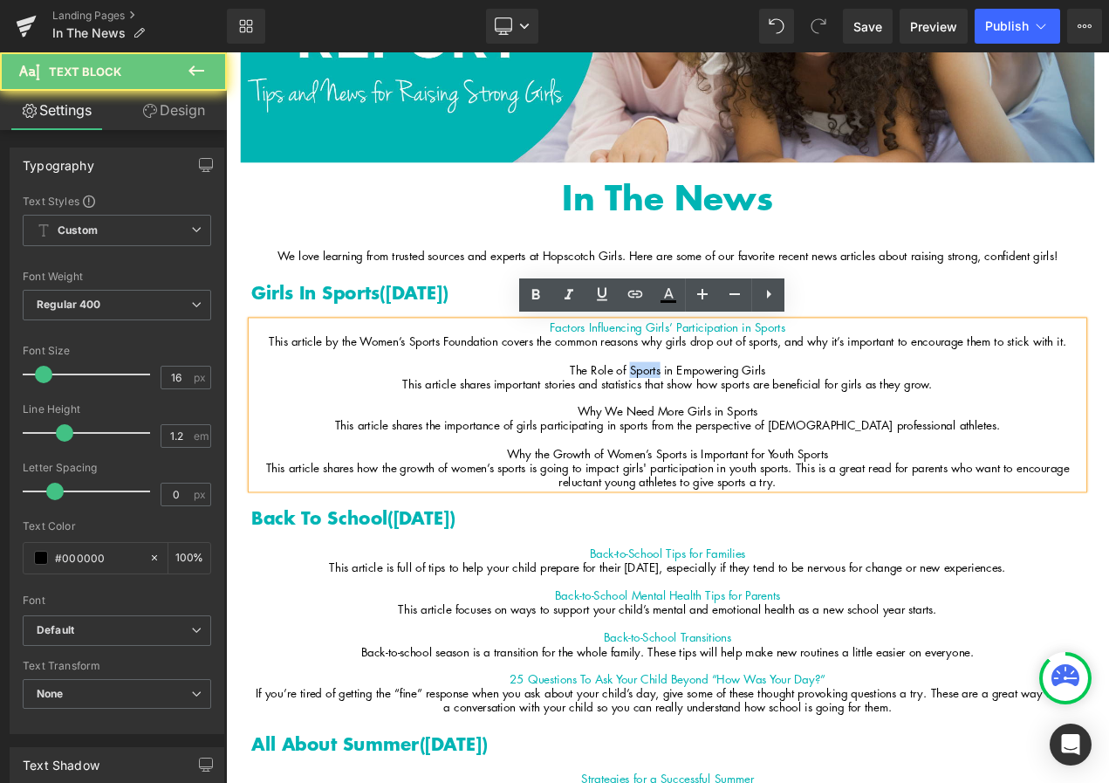
click at [718, 435] on p "The Role of Sports in Empowering Girls" at bounding box center [754, 432] width 995 height 17
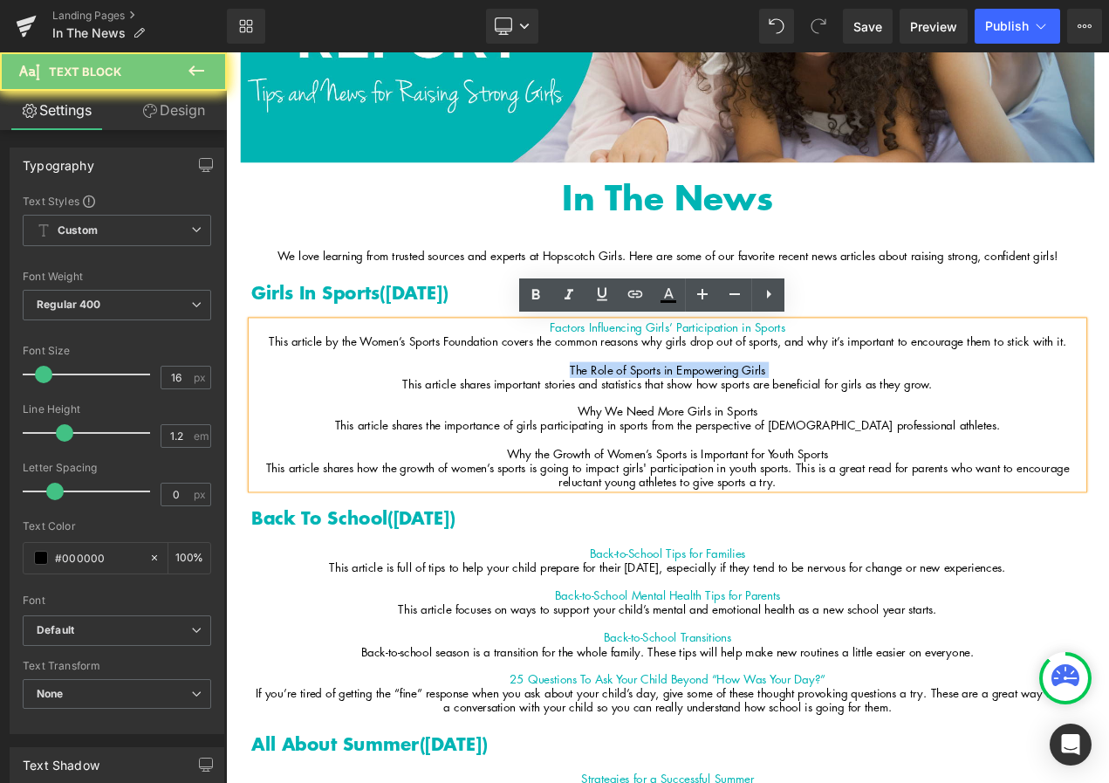
click at [718, 435] on p "The Role of Sports in Empowering Girls" at bounding box center [754, 432] width 995 height 17
click at [766, 286] on icon at bounding box center [768, 294] width 21 height 21
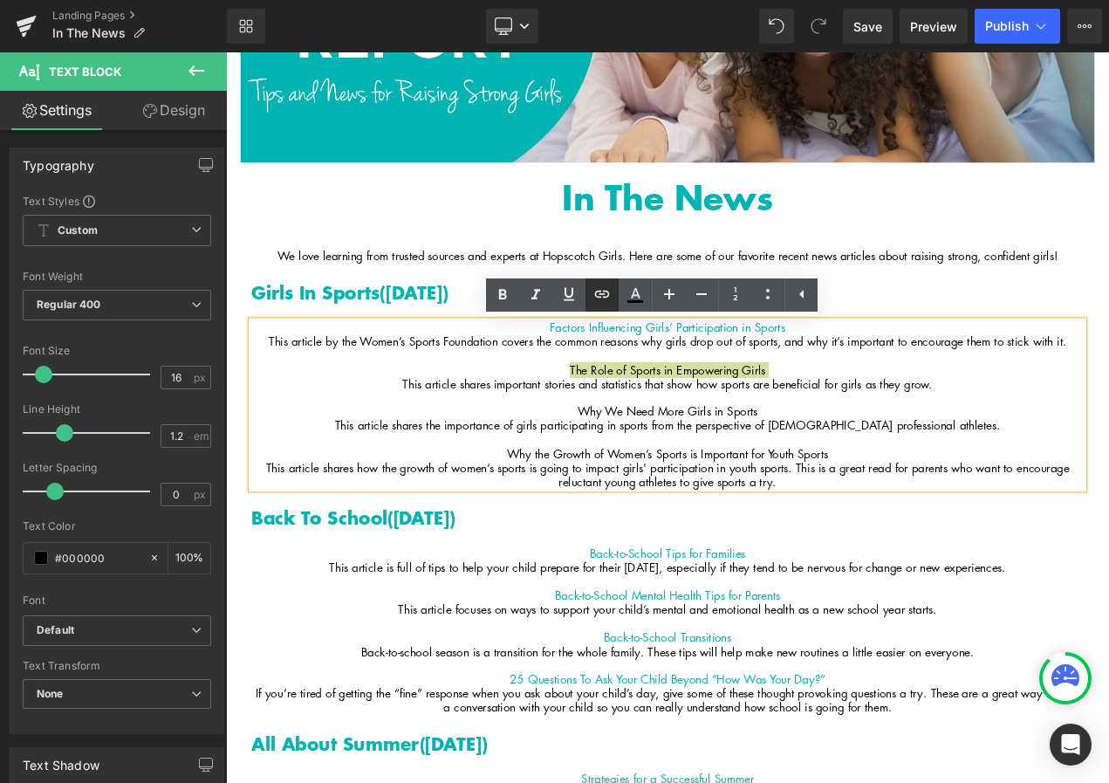
click at [614, 294] on link at bounding box center [601, 294] width 33 height 33
click at [640, 378] on input "text" at bounding box center [692, 381] width 269 height 44
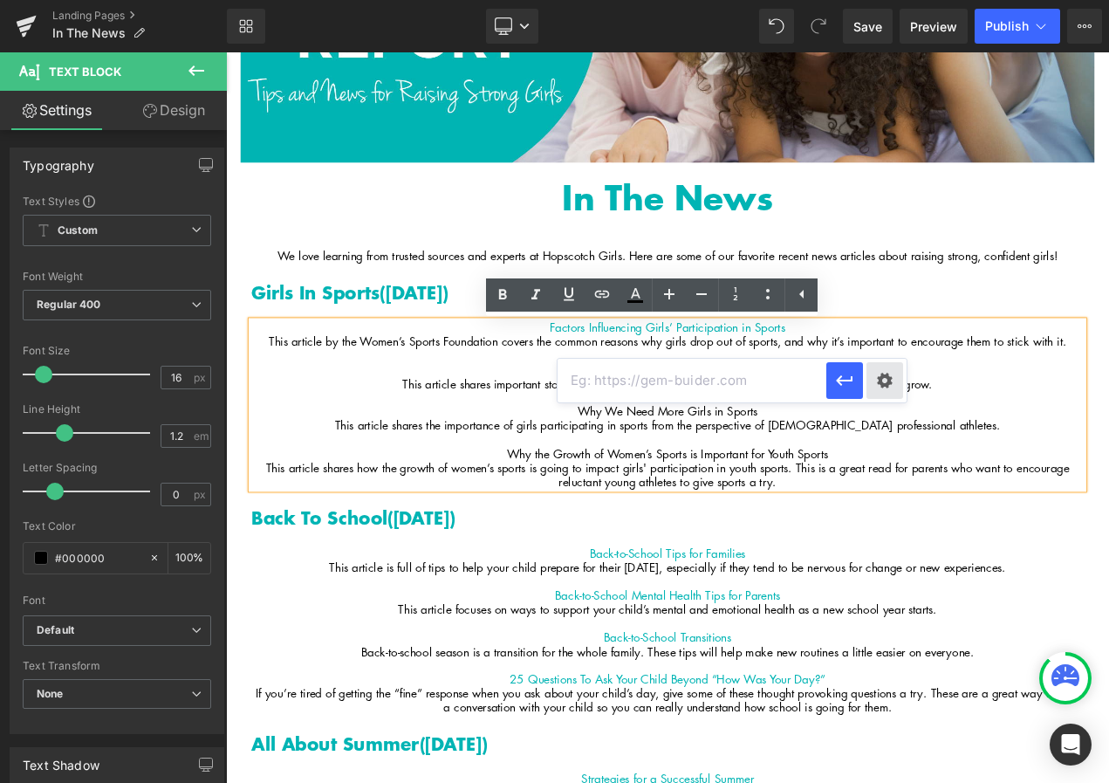
paste input "https://medium.com/psychology-of-workplaces/let-her-play-how-sports-shape-girls…"
click at [894, 0] on div "Text Color Highlight Color #333333 Edit or remove link: Edit - Unlink - Cancel …" at bounding box center [554, 0] width 1109 height 0
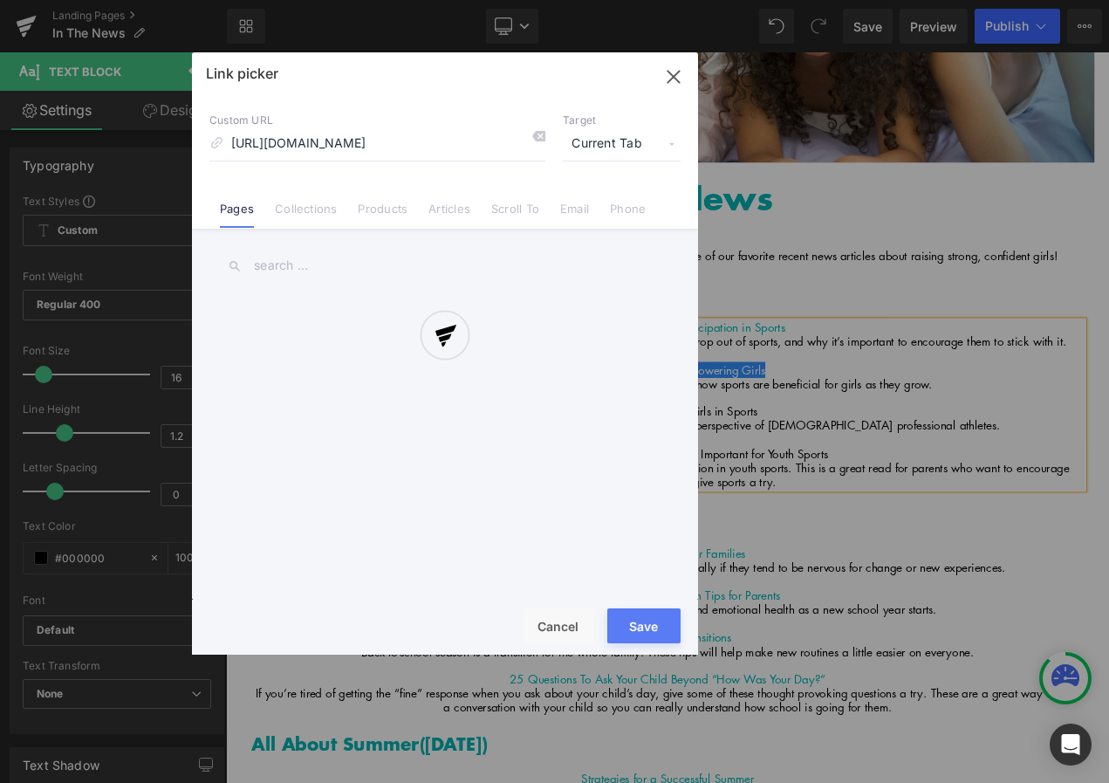
scroll to position [0, 317]
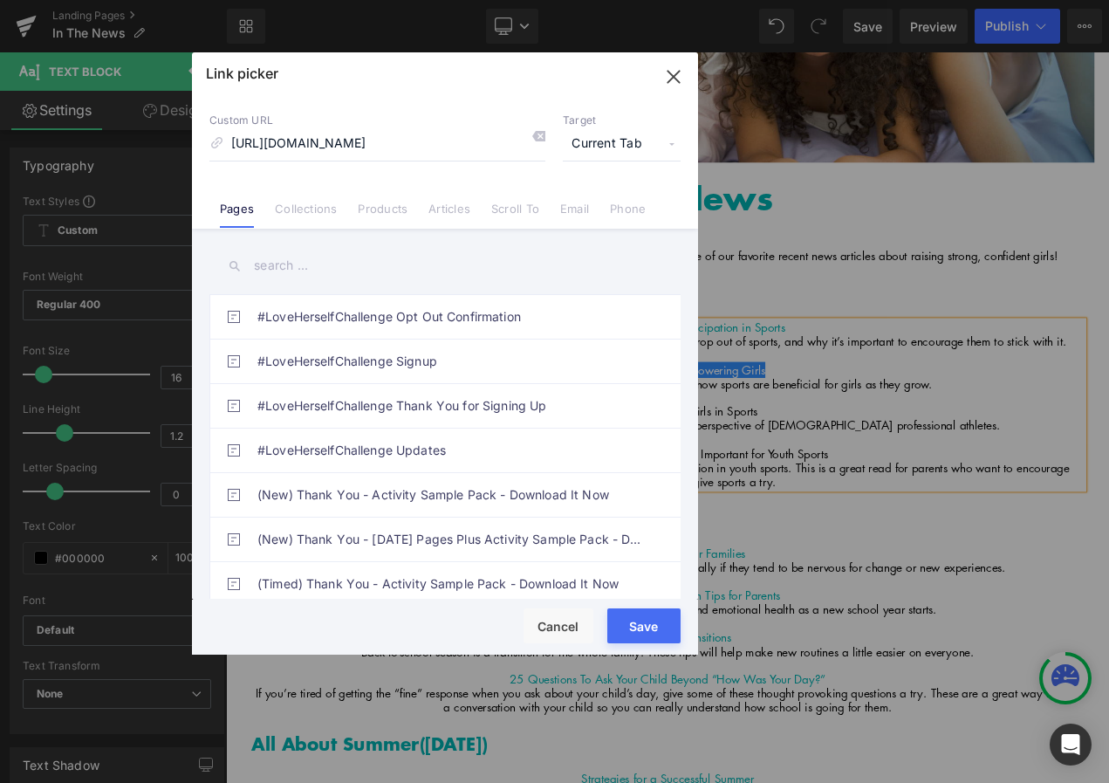
click at [601, 144] on span "Current Tab" at bounding box center [622, 143] width 118 height 33
click at [600, 202] on li "New Tab" at bounding box center [621, 206] width 135 height 31
click at [653, 621] on button "Save" at bounding box center [643, 625] width 73 height 35
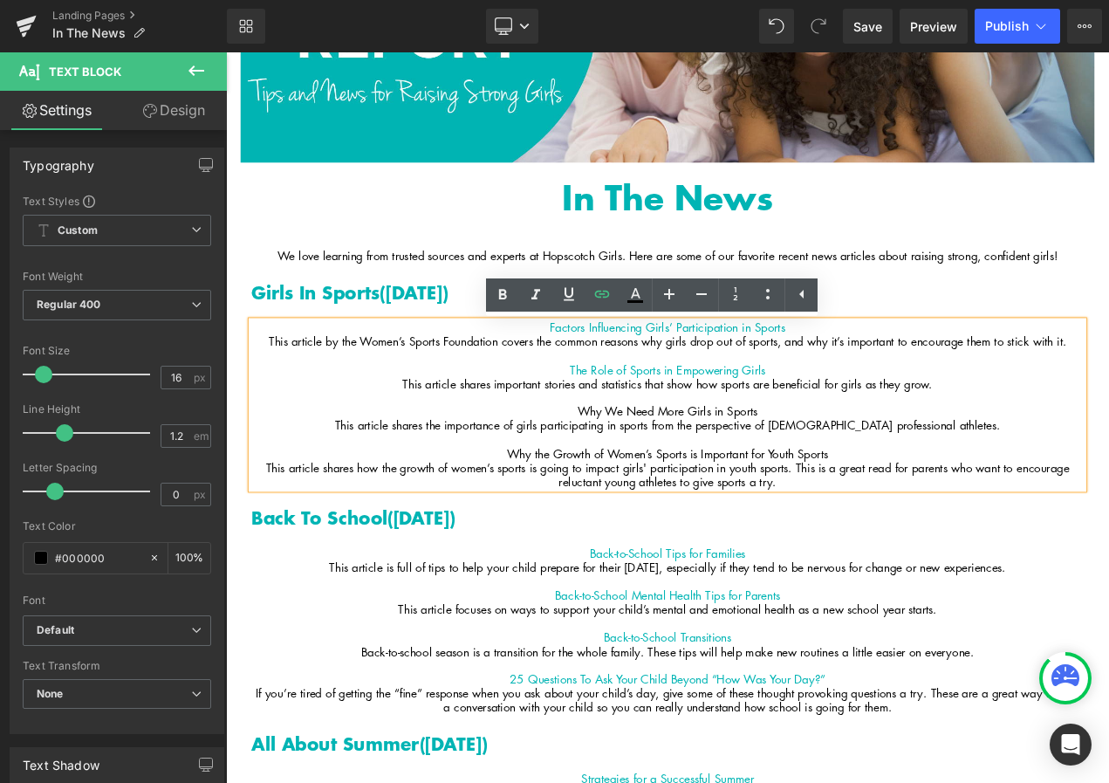
click at [725, 472] on p at bounding box center [754, 465] width 995 height 17
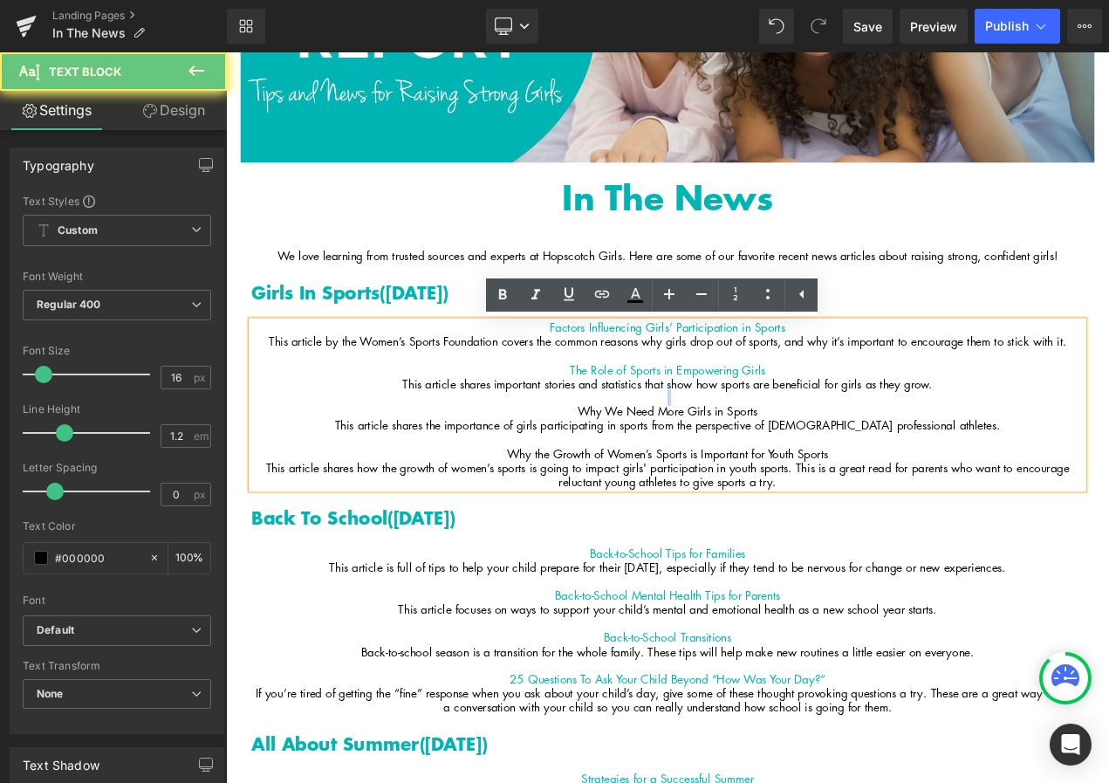
click at [725, 472] on p at bounding box center [754, 465] width 995 height 17
click at [720, 483] on p "Why We Need More Girls in Sports" at bounding box center [754, 482] width 995 height 17
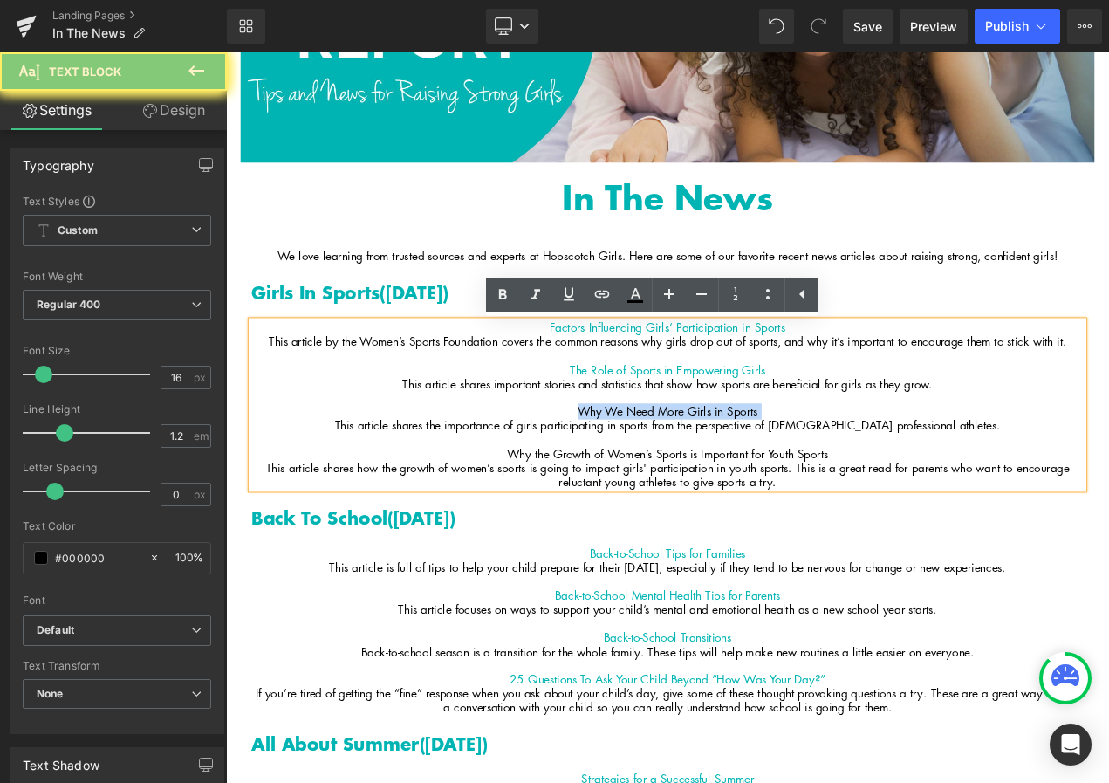
click at [720, 483] on p "Why We Need More Girls in Sports" at bounding box center [754, 482] width 995 height 17
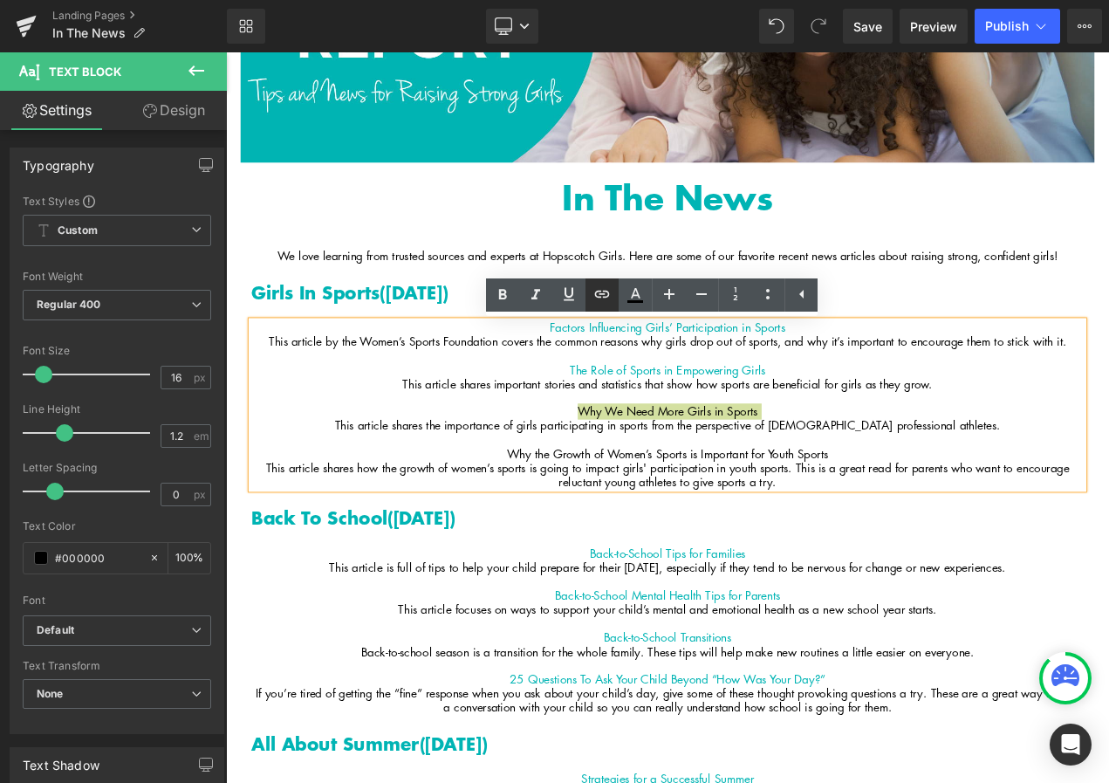
click at [600, 298] on icon at bounding box center [602, 294] width 21 height 21
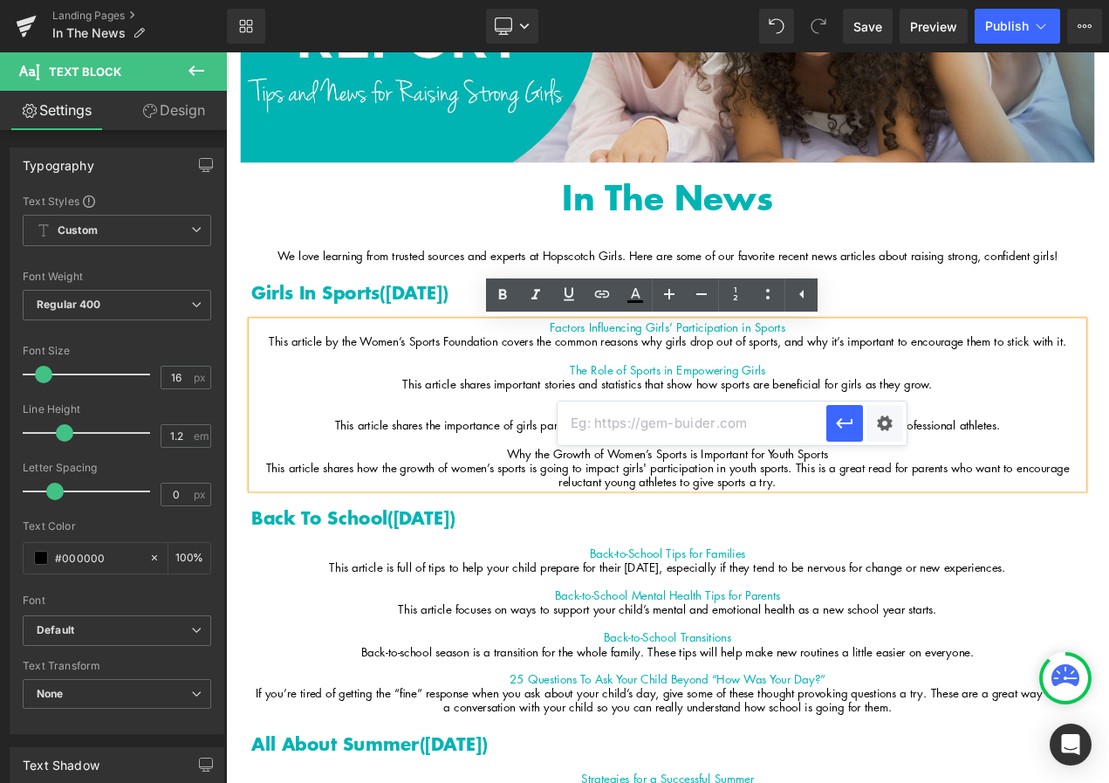
click at [655, 428] on input "text" at bounding box center [692, 423] width 269 height 44
paste input "https://www.bgca.org/news-stories/2022/October/why-we-need-more-girls-in-sports/"
click at [878, 0] on div "Text Color Highlight Color #333333 Edit or remove link: Edit - Unlink - Cancel …" at bounding box center [554, 0] width 1109 height 0
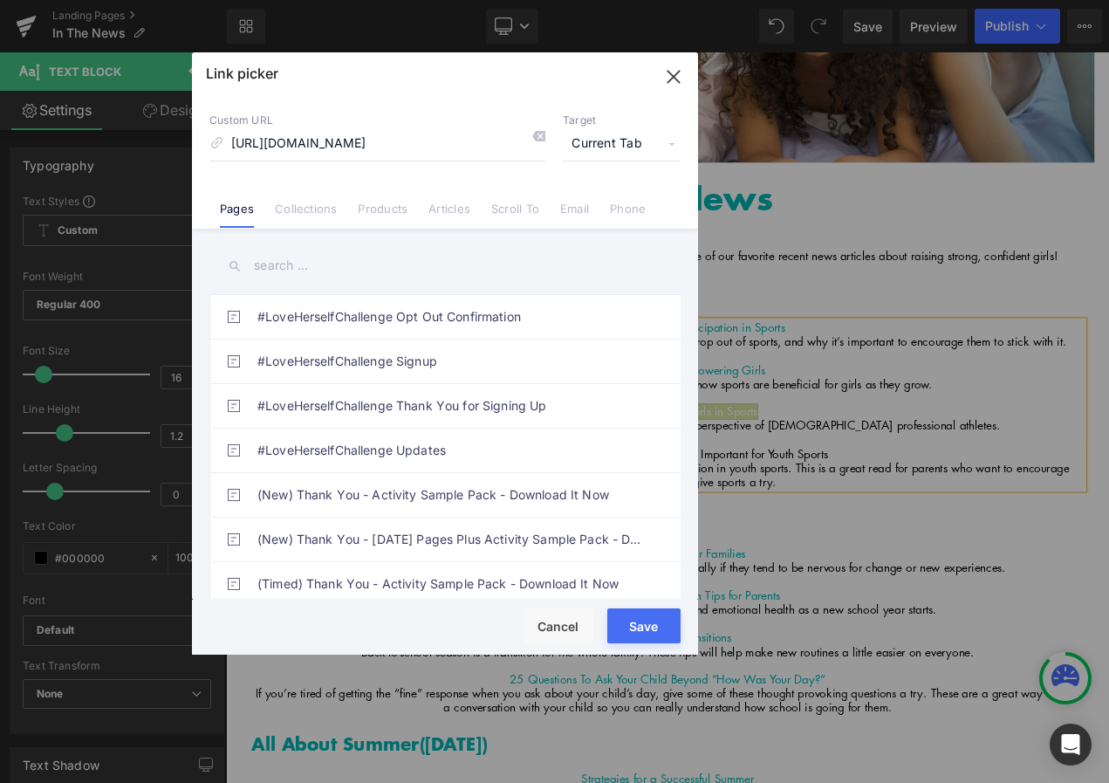
scroll to position [0, 0]
click at [627, 131] on span "Current Tab" at bounding box center [622, 143] width 118 height 33
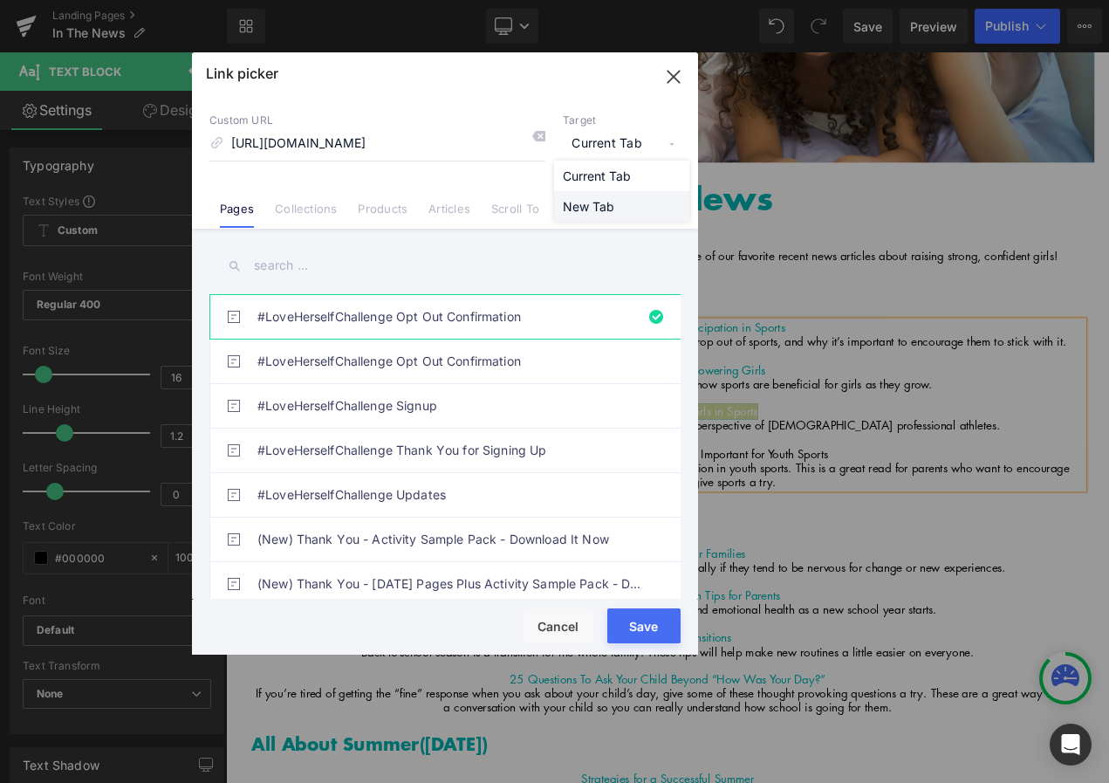
click at [627, 210] on li "New Tab" at bounding box center [621, 206] width 135 height 31
drag, startPoint x: 667, startPoint y: 628, endPoint x: 527, endPoint y: 689, distance: 152.4
click at [667, 628] on button "Save" at bounding box center [643, 625] width 73 height 35
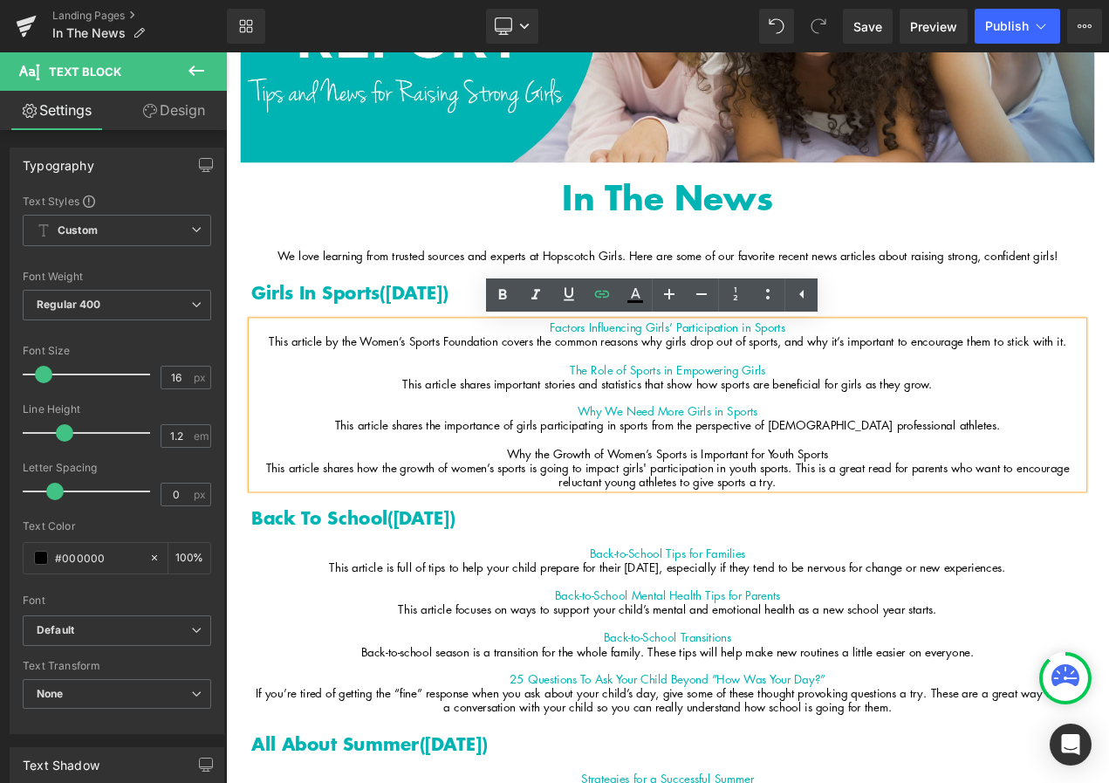
click at [640, 528] on p "Why the Growth of Women’s Sports is Important for Youth Sports" at bounding box center [754, 532] width 995 height 17
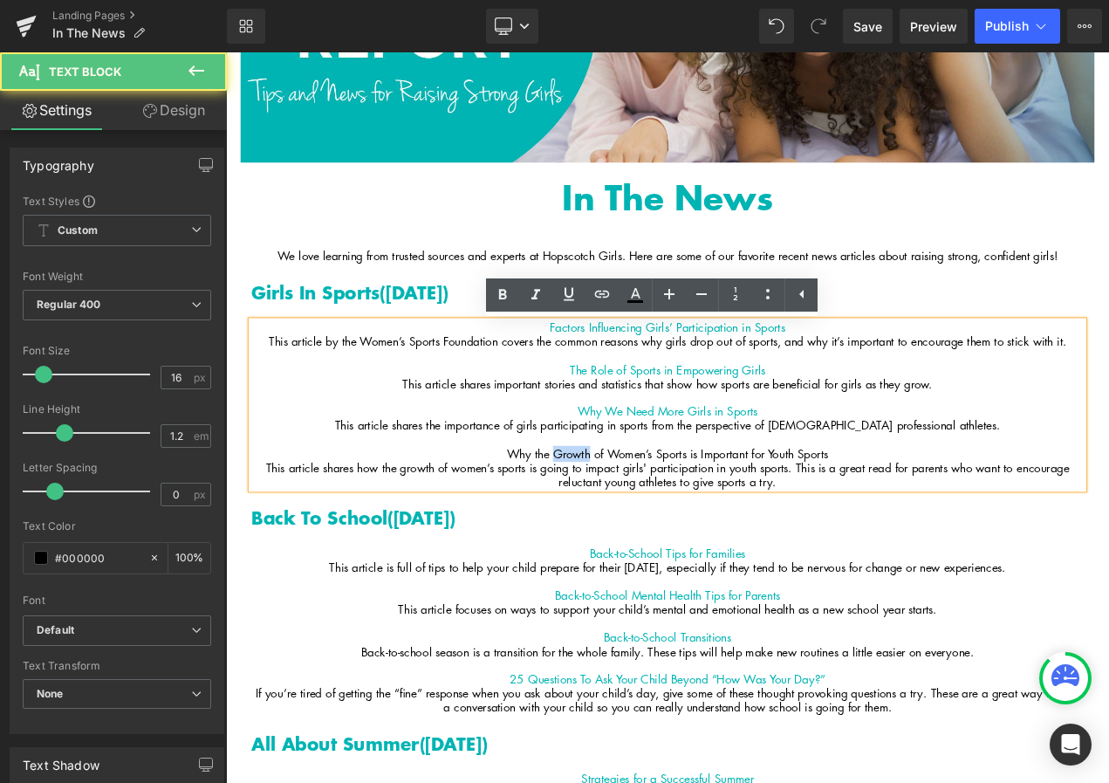
click at [640, 528] on p "Why the Growth of Women’s Sports is Important for Youth Sports" at bounding box center [754, 532] width 995 height 17
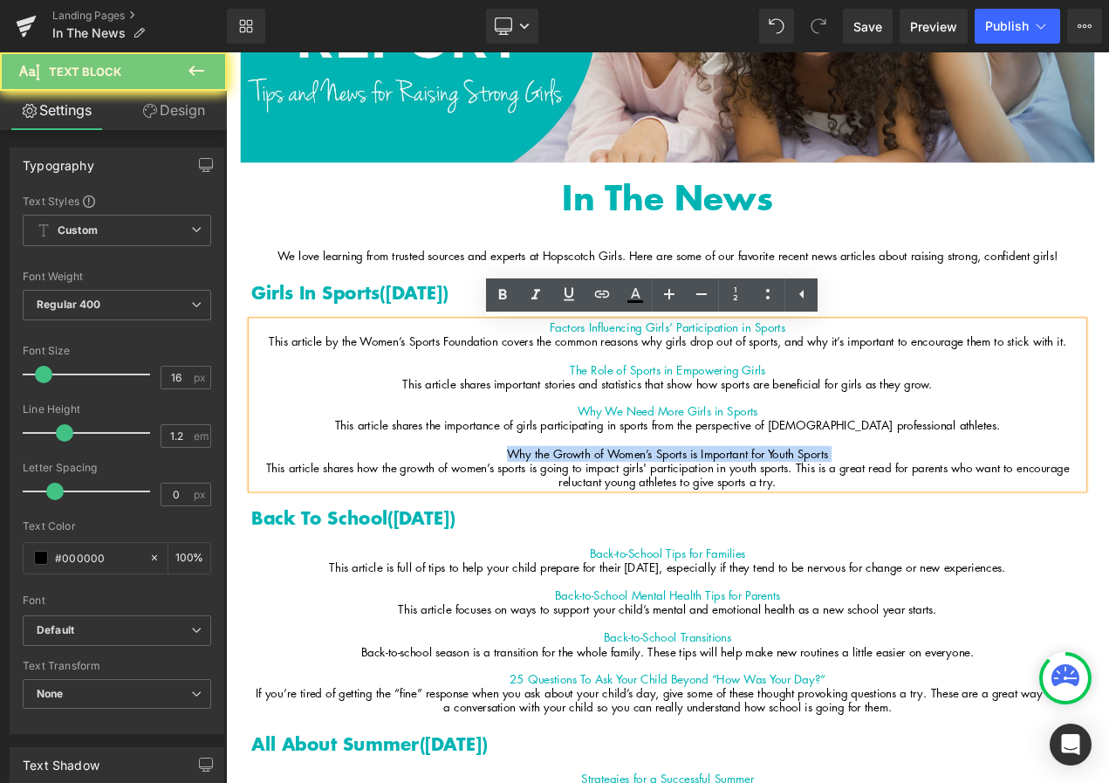
click at [640, 528] on p "Why the Growth of Women’s Sports is Important for Youth Sports" at bounding box center [754, 532] width 995 height 17
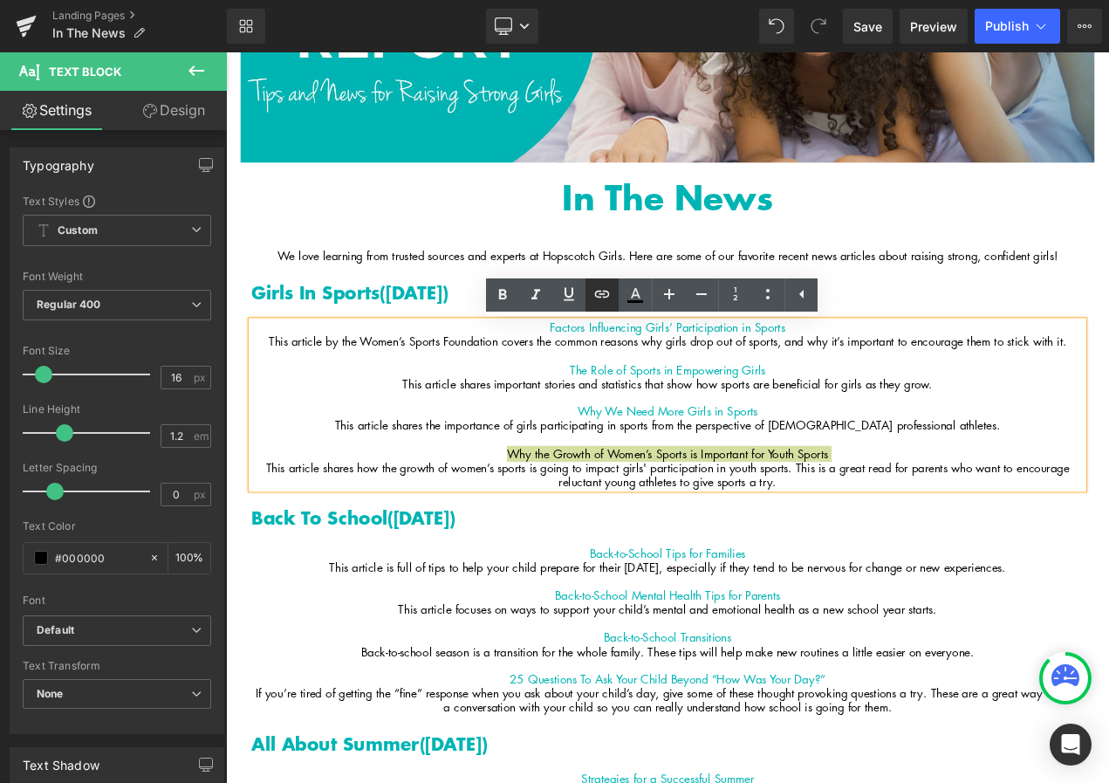
click at [605, 288] on icon at bounding box center [602, 294] width 21 height 21
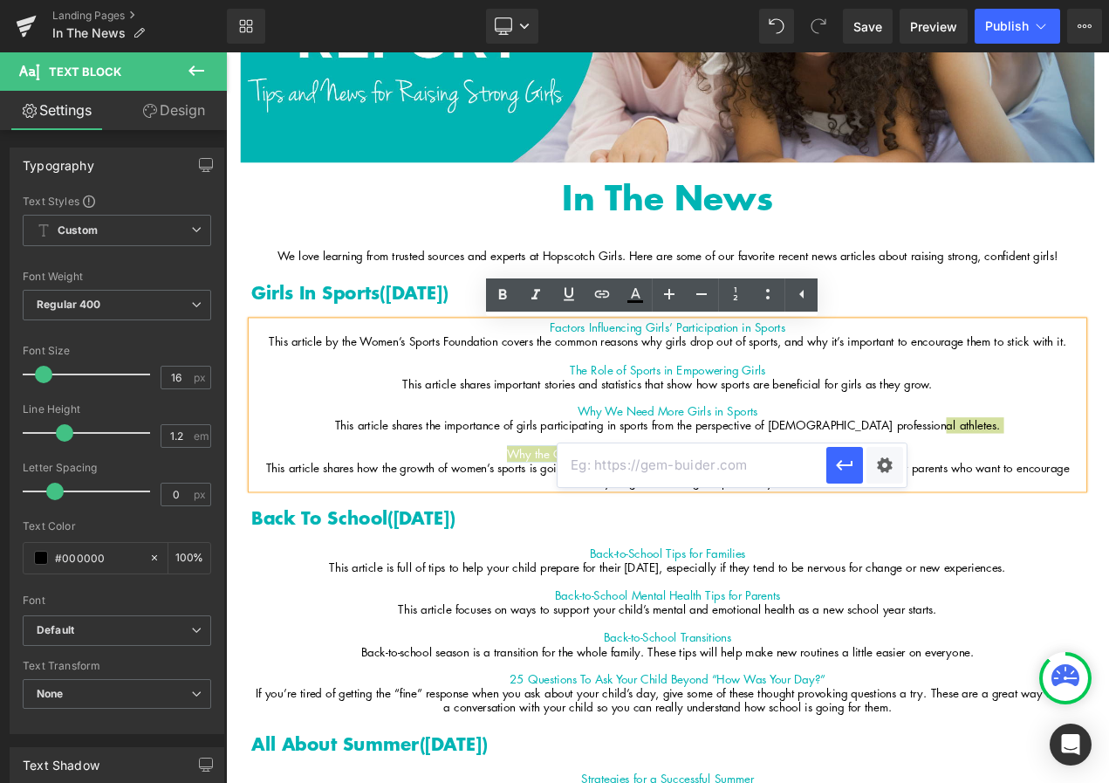
click at [642, 471] on input "text" at bounding box center [692, 465] width 269 height 44
paste input "https://www.usalacrosse.com/news-media-blog/why-growth-womens-sports-important-…"
type input "https://www.usalacrosse.com/news-media-blog/why-growth-womens-sports-important-…"
click at [888, 0] on div "Text Color Highlight Color #333333 Edit or remove link: Edit - Unlink - Cancel …" at bounding box center [554, 0] width 1109 height 0
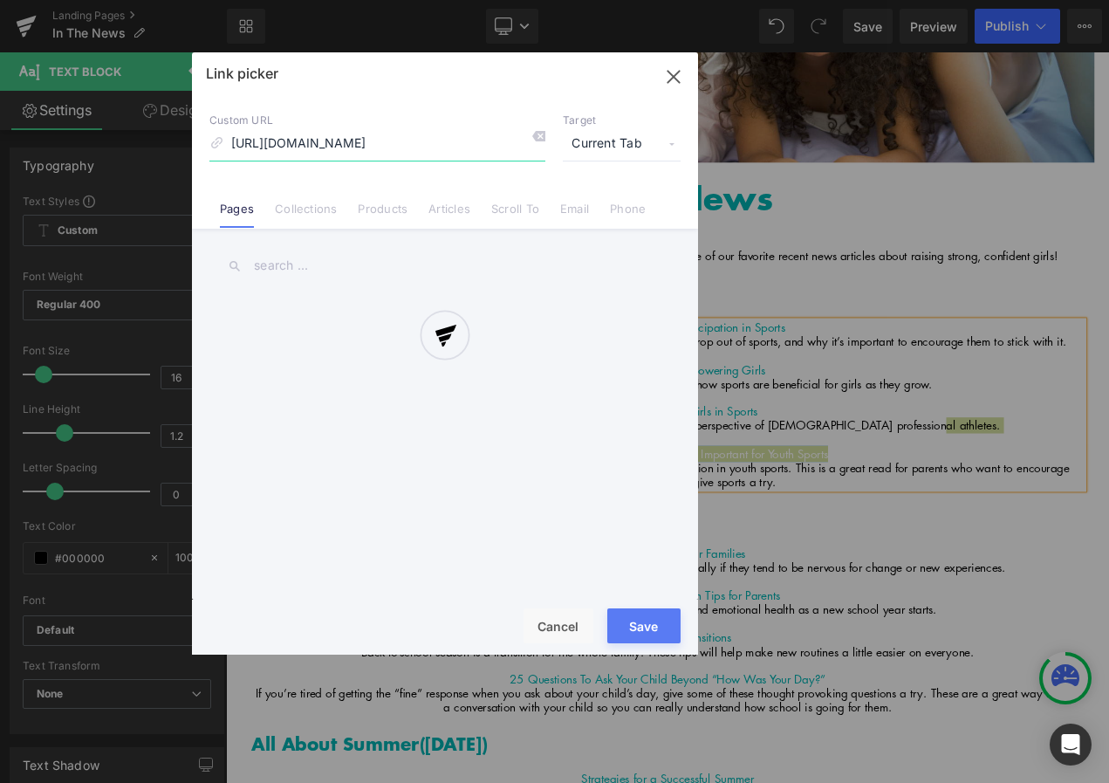
scroll to position [0, 285]
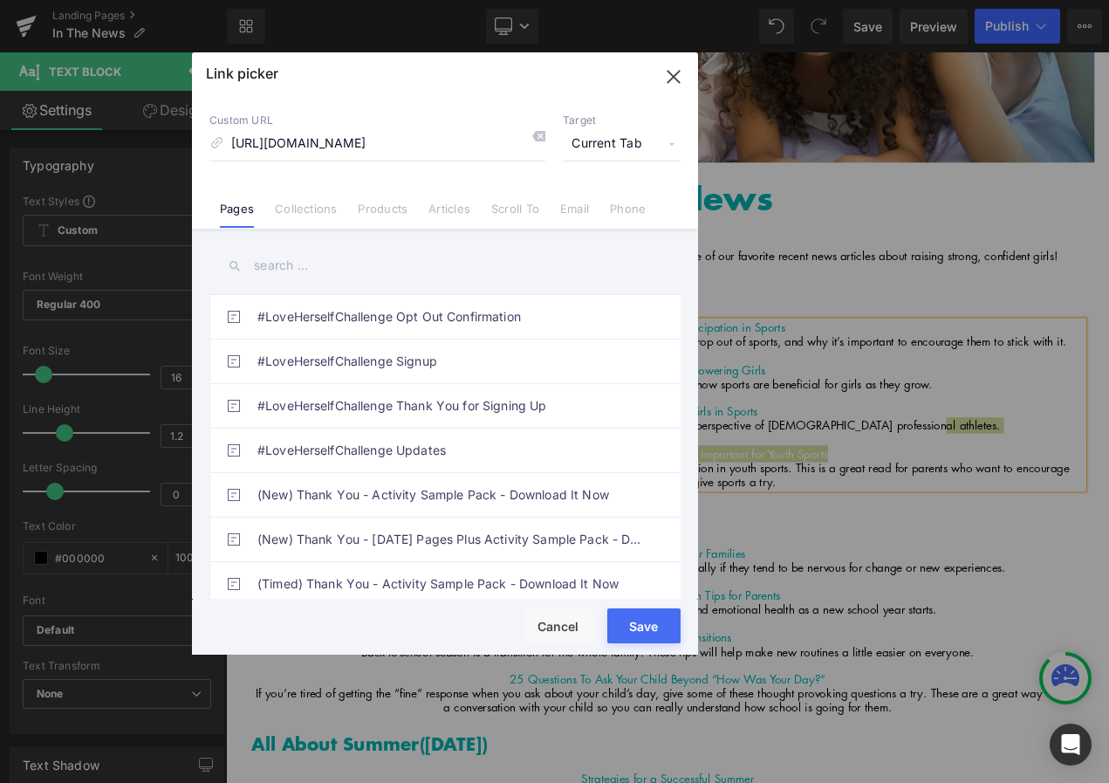
click at [628, 133] on span "Current Tab" at bounding box center [622, 143] width 118 height 33
click at [628, 204] on li "New Tab" at bounding box center [621, 206] width 135 height 31
click at [647, 633] on button "Save" at bounding box center [643, 625] width 73 height 35
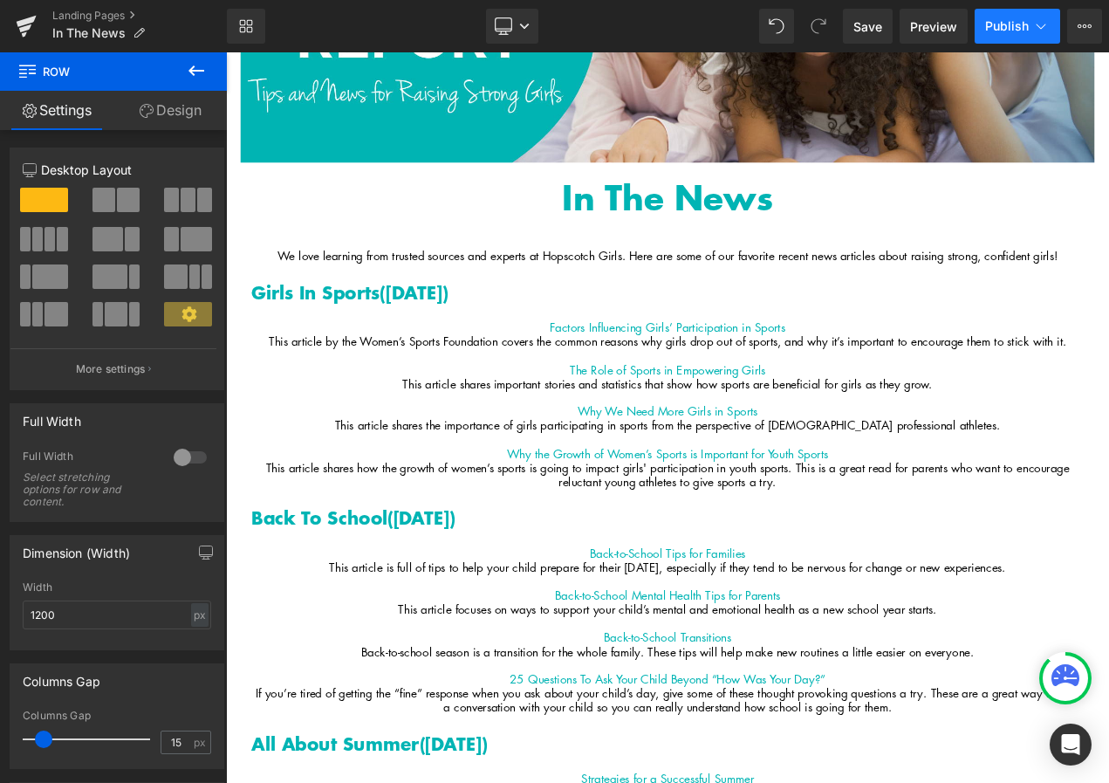
click at [1002, 34] on button "Publish" at bounding box center [1018, 26] width 86 height 35
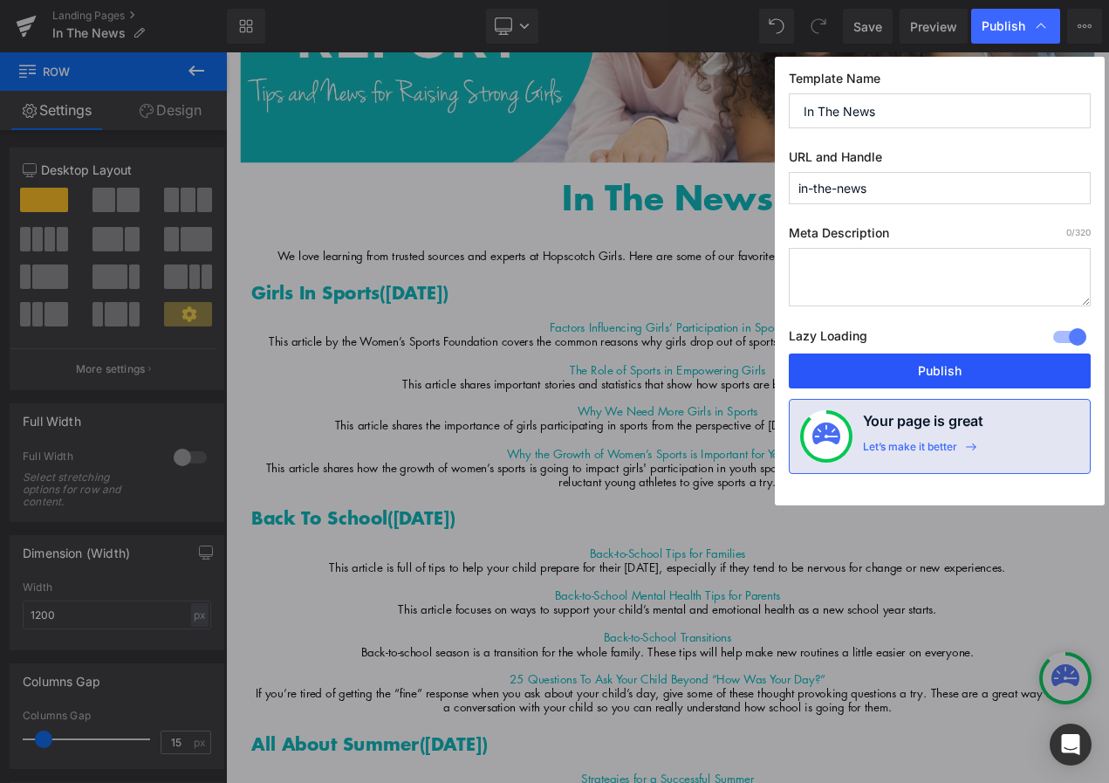
click at [917, 377] on button "Publish" at bounding box center [940, 370] width 302 height 35
